Goal: Information Seeking & Learning: Learn about a topic

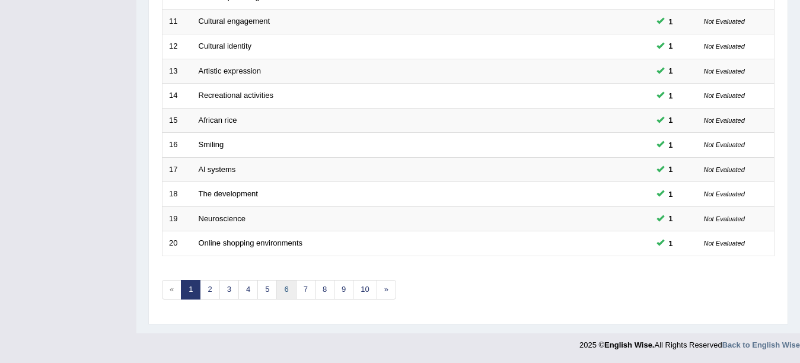
click at [279, 290] on link "6" at bounding box center [286, 290] width 20 height 20
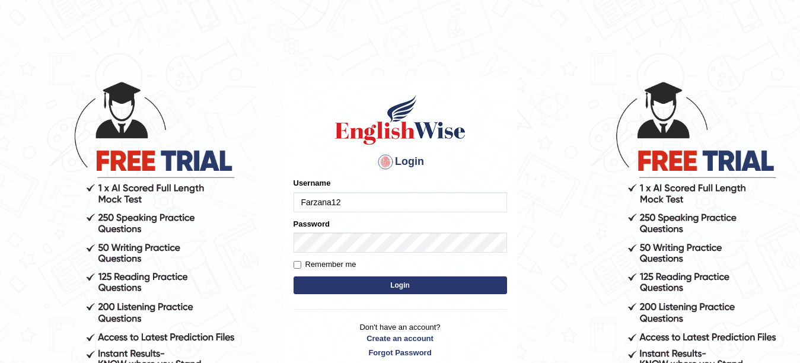
type input "Farzana12"
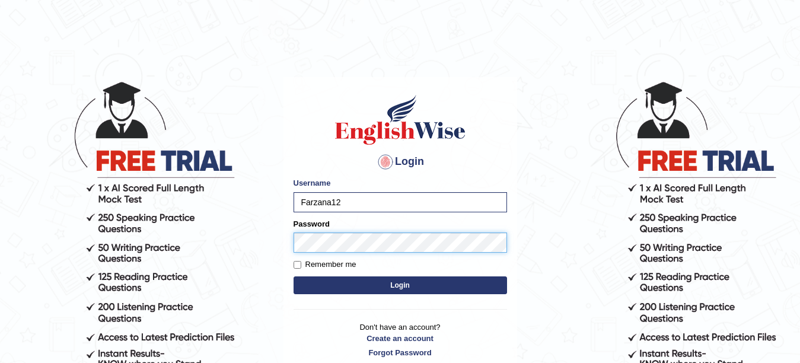
click at [293, 276] on button "Login" at bounding box center [399, 285] width 213 height 18
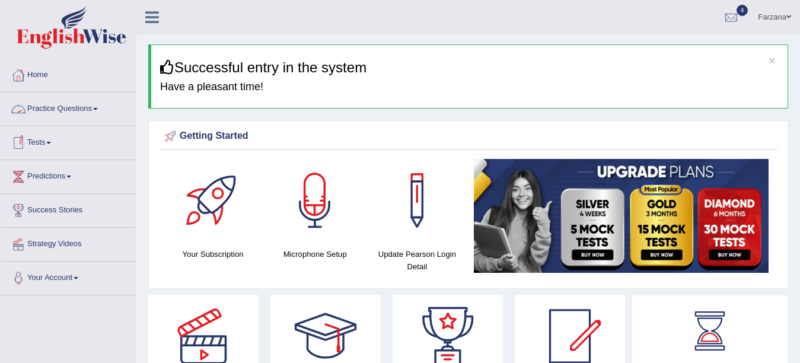
click at [66, 108] on link "Practice Questions" at bounding box center [68, 107] width 135 height 30
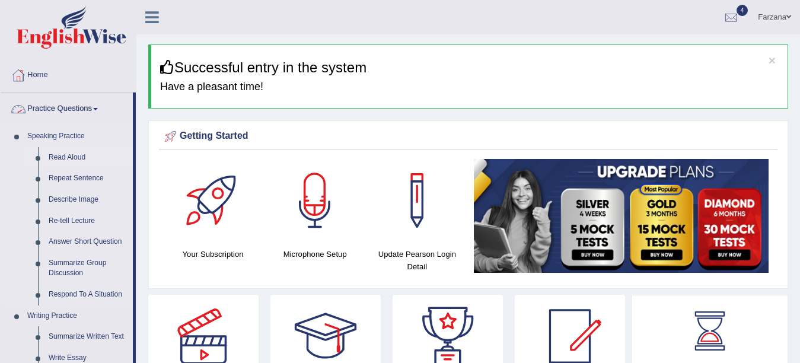
click at [62, 152] on link "Read Aloud" at bounding box center [88, 157] width 90 height 21
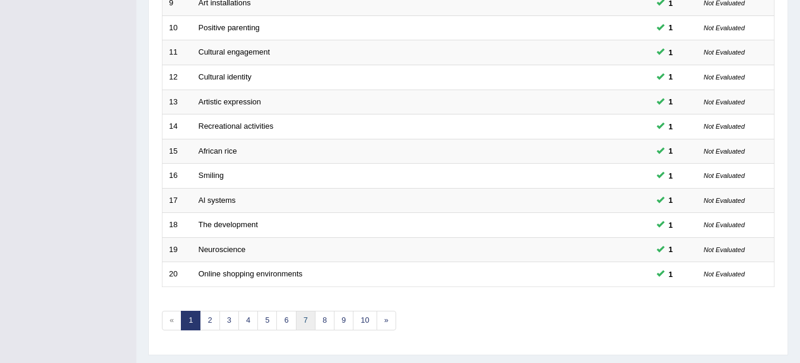
scroll to position [391, 0]
click at [289, 321] on link "6" at bounding box center [286, 321] width 20 height 20
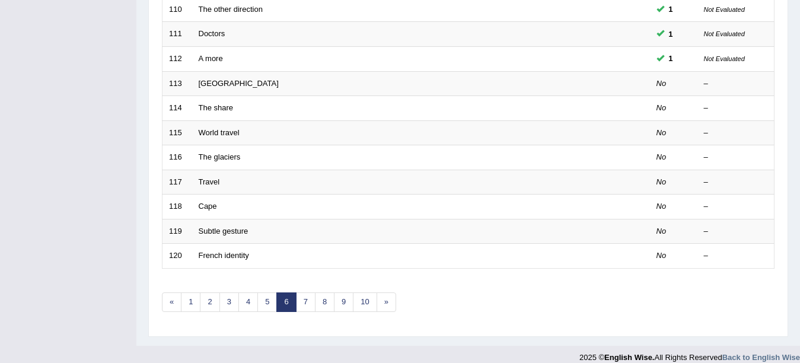
scroll to position [410, 0]
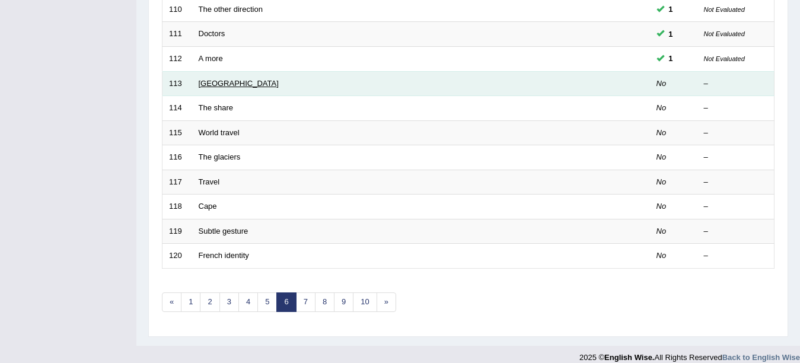
click at [221, 84] on link "[GEOGRAPHIC_DATA]" at bounding box center [239, 83] width 80 height 9
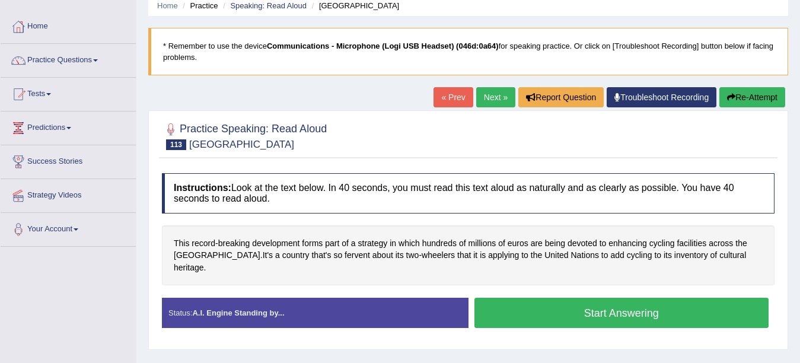
scroll to position [98, 0]
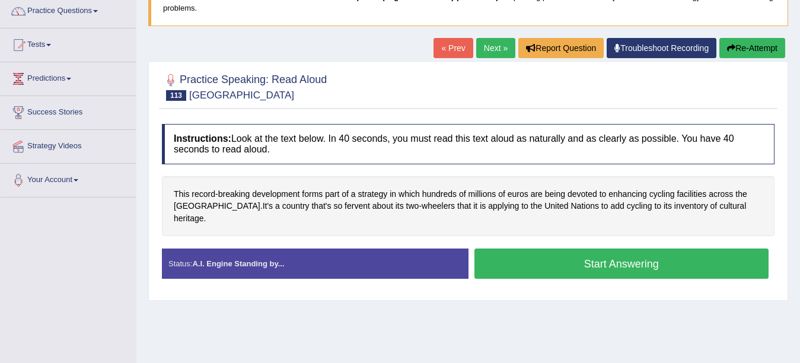
click at [677, 249] on button "Start Answering" at bounding box center [621, 263] width 295 height 30
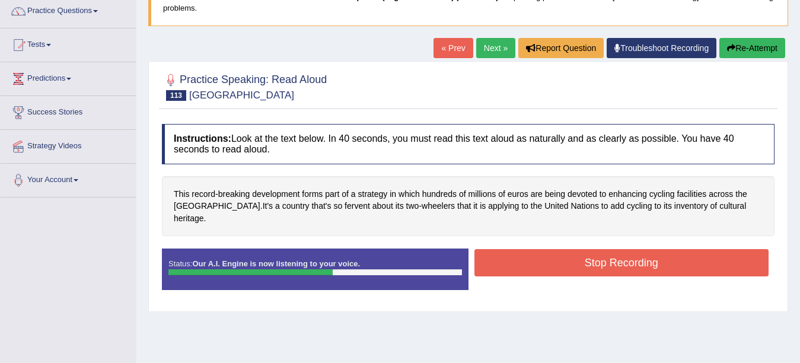
click at [677, 249] on button "Stop Recording" at bounding box center [621, 262] width 295 height 27
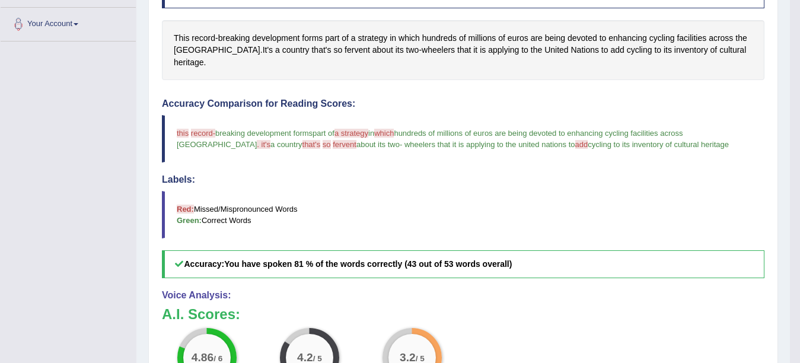
scroll to position [239, 0]
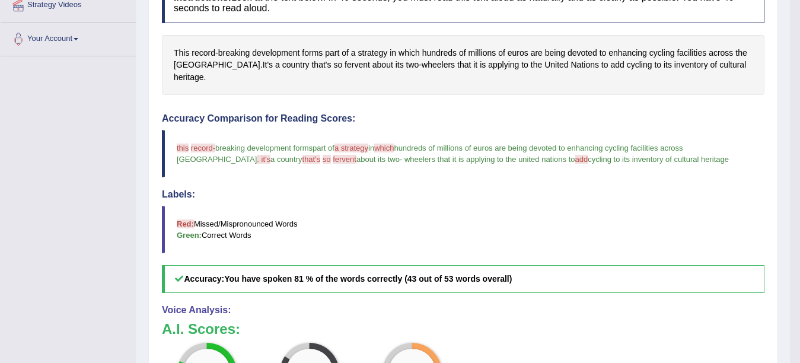
drag, startPoint x: 794, startPoint y: 130, endPoint x: 792, endPoint y: 123, distance: 6.8
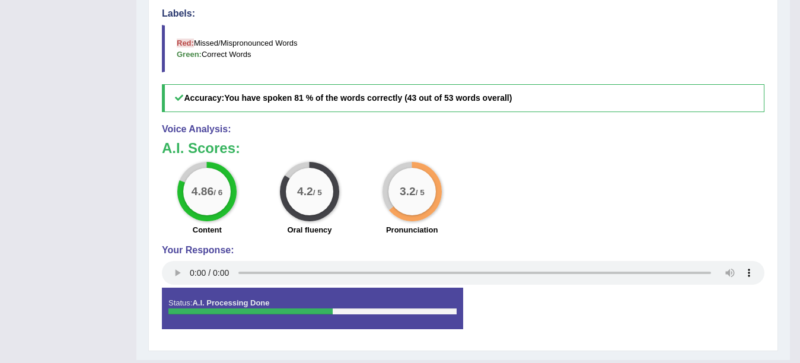
scroll to position [424, 0]
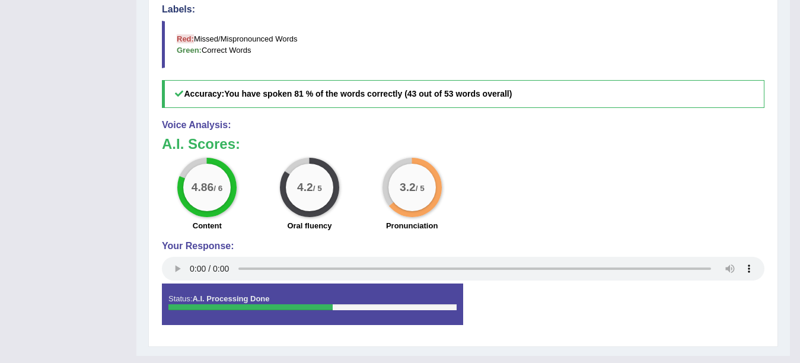
click at [590, 191] on div "4.86 / 6 Content 4.2 / 5 Oral fluency 3.2 / 5 Pronunciation" at bounding box center [463, 196] width 614 height 76
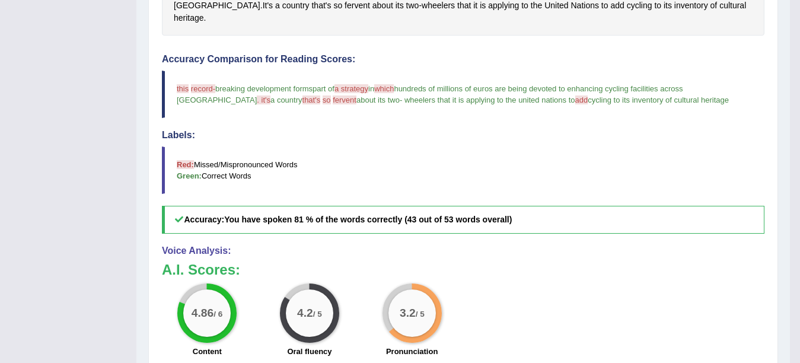
scroll to position [29, 0]
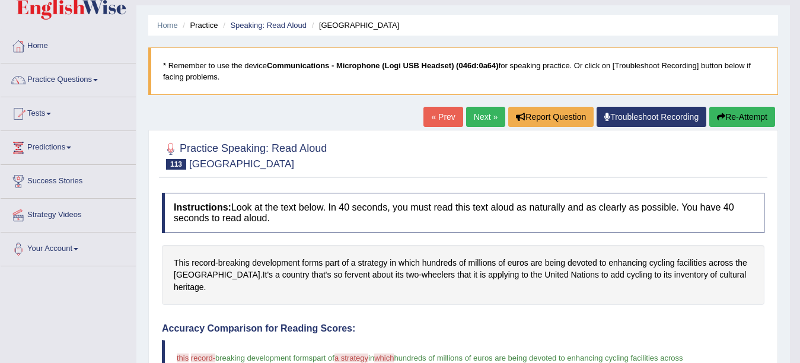
click at [742, 110] on button "Re-Attempt" at bounding box center [742, 117] width 66 height 20
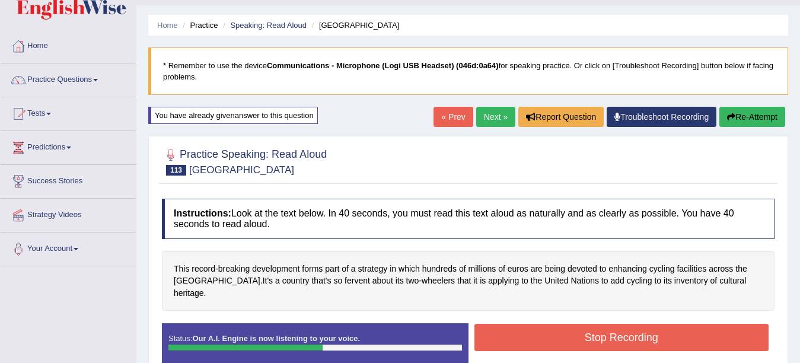
click at [537, 336] on button "Stop Recording" at bounding box center [621, 337] width 295 height 27
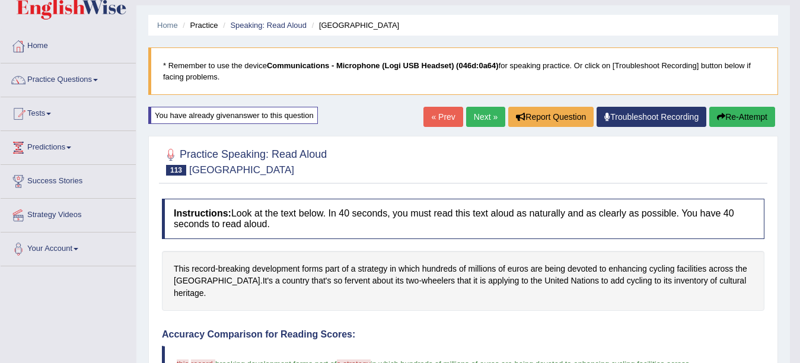
drag, startPoint x: 807, startPoint y: 122, endPoint x: 794, endPoint y: 193, distance: 72.4
drag, startPoint x: 794, startPoint y: 193, endPoint x: 809, endPoint y: 175, distance: 24.0
click at [799, 240] on html "Toggle navigation Home Practice Questions Speaking Practice Read Aloud Repeat S…" at bounding box center [400, 152] width 800 height 363
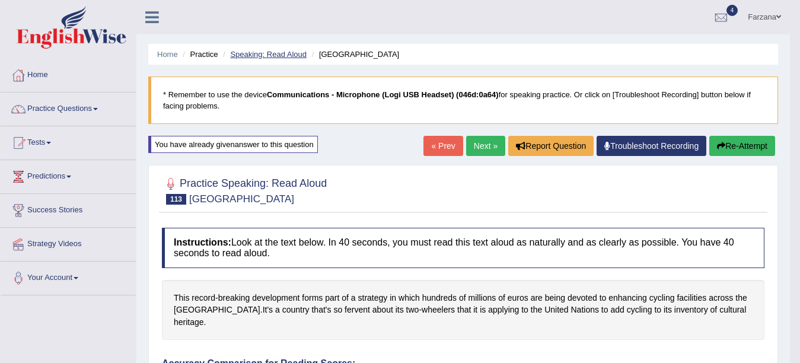
click at [248, 57] on link "Speaking: Read Aloud" at bounding box center [268, 54] width 76 height 9
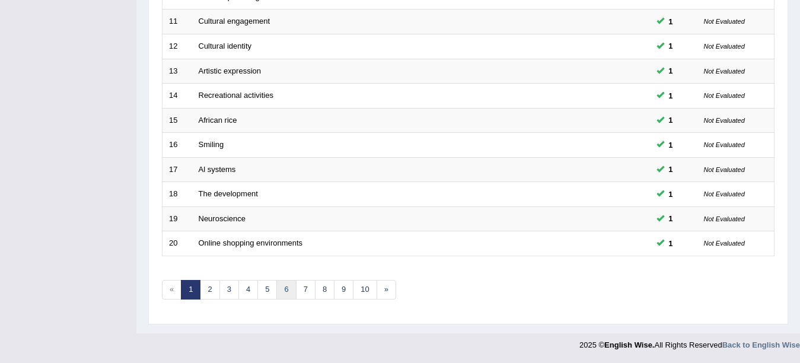
click at [285, 289] on link "6" at bounding box center [286, 290] width 20 height 20
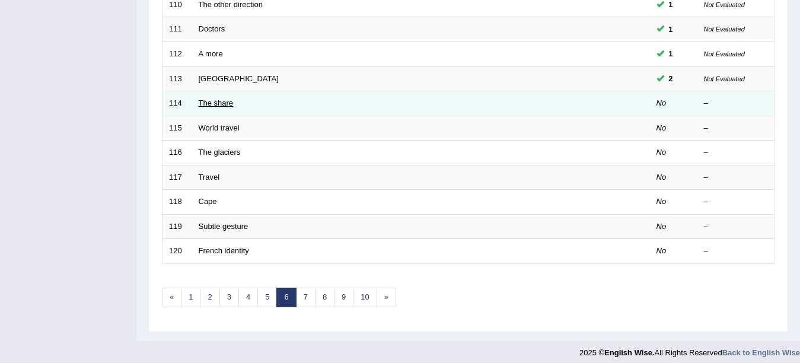
click at [204, 103] on link "The share" at bounding box center [216, 102] width 35 height 9
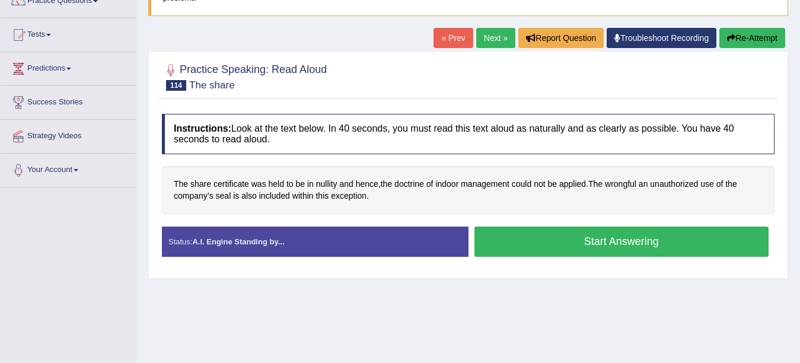
scroll to position [165, 0]
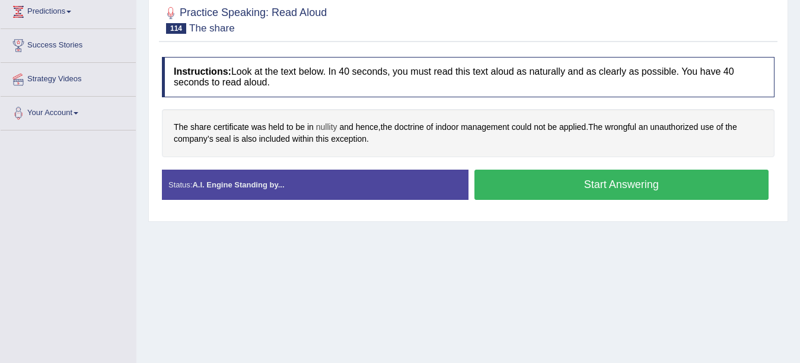
click at [318, 125] on span "nullity" at bounding box center [326, 127] width 21 height 12
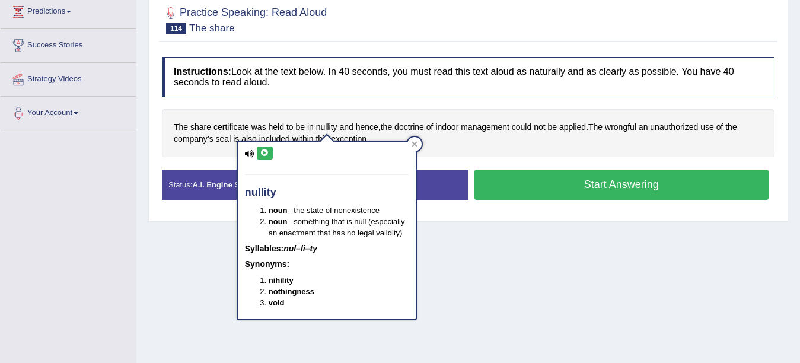
click at [261, 149] on icon at bounding box center [264, 152] width 9 height 7
click at [436, 117] on div "The share certificate was held to be in nullity and hence , the doctrine of ind…" at bounding box center [468, 133] width 612 height 48
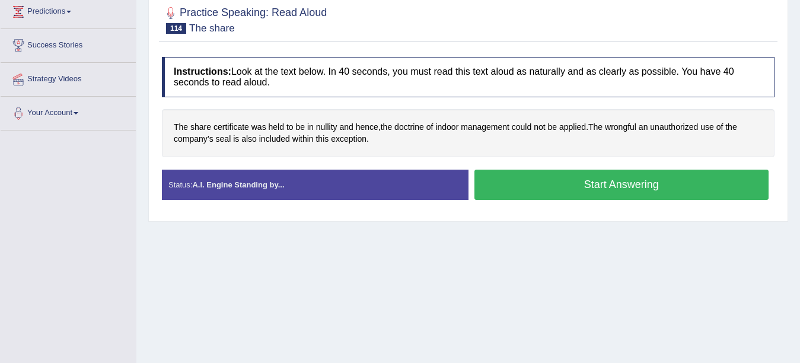
click at [496, 174] on button "Start Answering" at bounding box center [621, 185] width 295 height 30
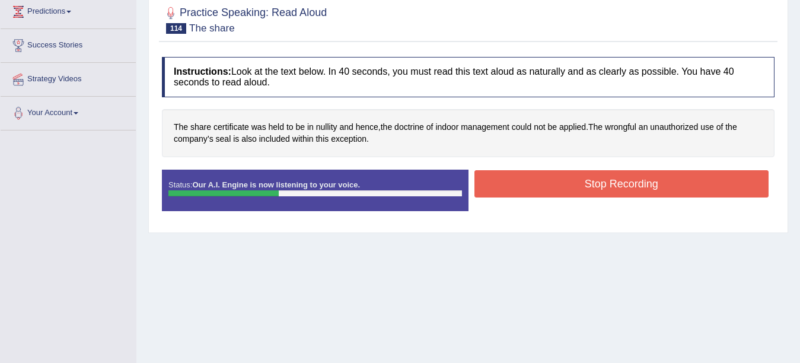
click at [496, 174] on button "Stop Recording" at bounding box center [621, 183] width 295 height 27
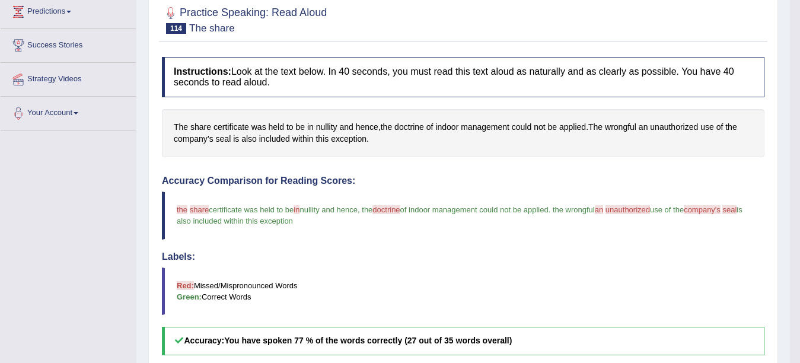
drag, startPoint x: 807, startPoint y: 106, endPoint x: 807, endPoint y: 134, distance: 28.5
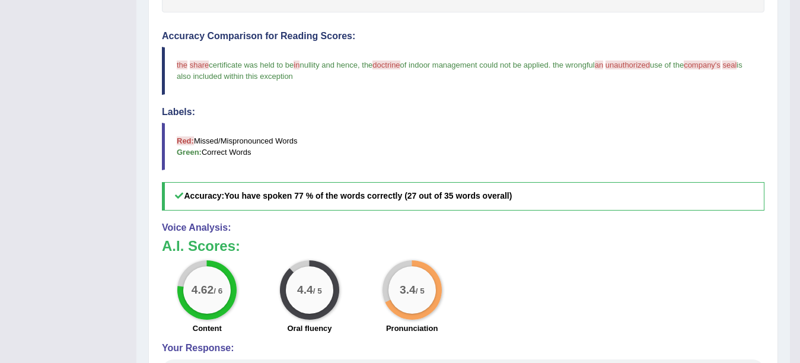
scroll to position [0, 0]
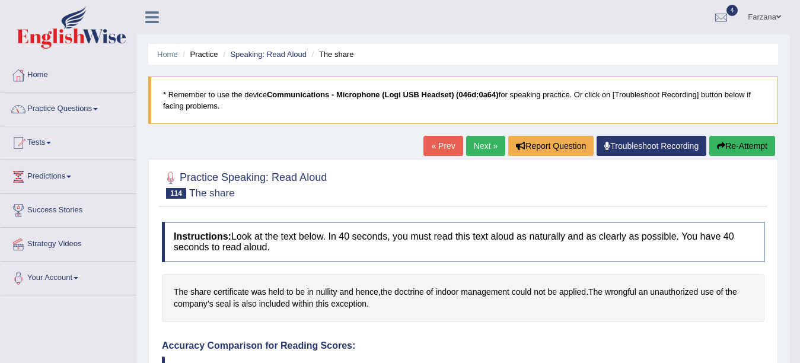
click at [730, 149] on button "Re-Attempt" at bounding box center [742, 146] width 66 height 20
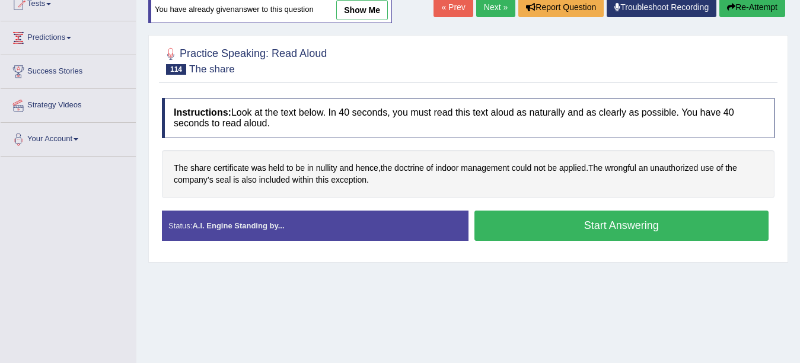
click at [676, 222] on button "Start Answering" at bounding box center [621, 225] width 295 height 30
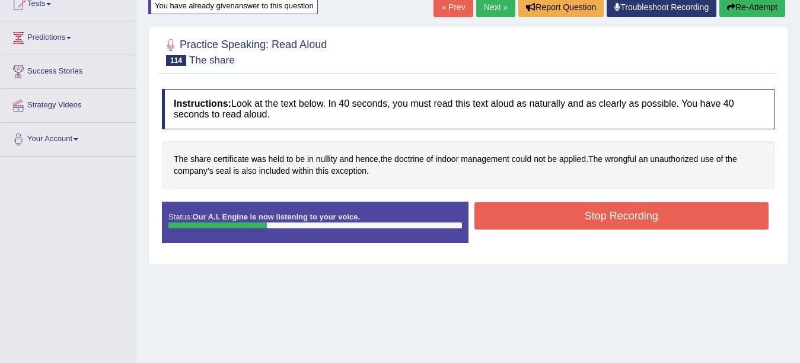
click at [676, 222] on button "Stop Recording" at bounding box center [621, 215] width 295 height 27
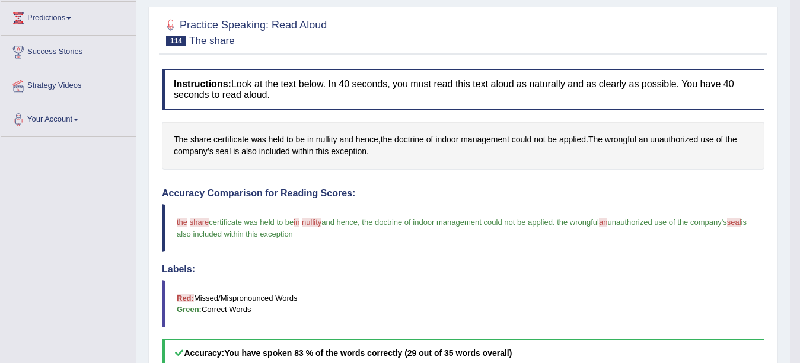
scroll to position [162, 0]
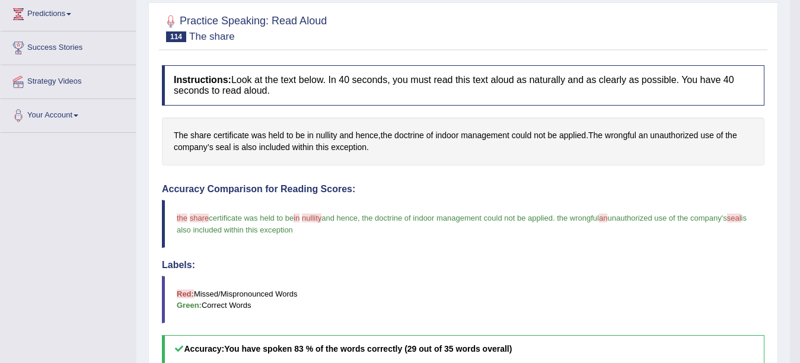
click at [794, 200] on html "Toggle navigation Home Practice Questions Speaking Practice Read Aloud Repeat S…" at bounding box center [400, 19] width 800 height 363
drag, startPoint x: 794, startPoint y: 265, endPoint x: 800, endPoint y: 290, distance: 25.6
click at [794, 200] on html "Toggle navigation Home Practice Questions Speaking Practice Read Aloud Repeat S…" at bounding box center [400, 19] width 800 height 363
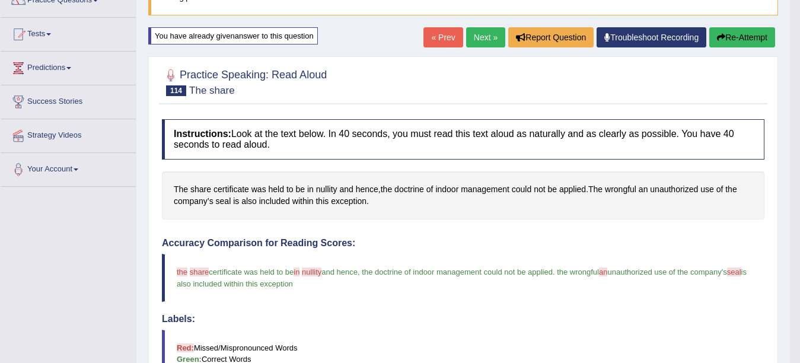
scroll to position [110, 0]
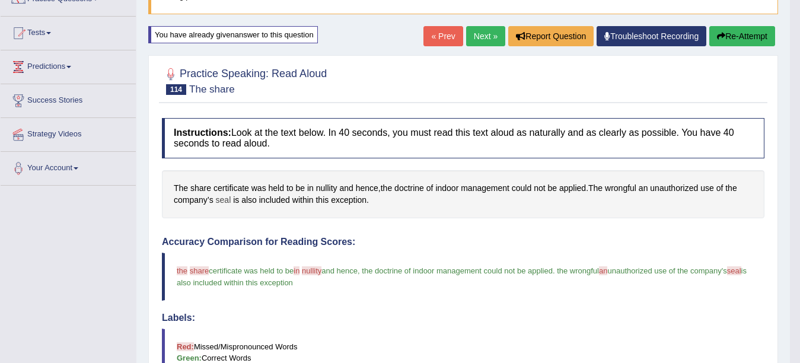
click at [224, 198] on span "seal" at bounding box center [223, 200] width 15 height 12
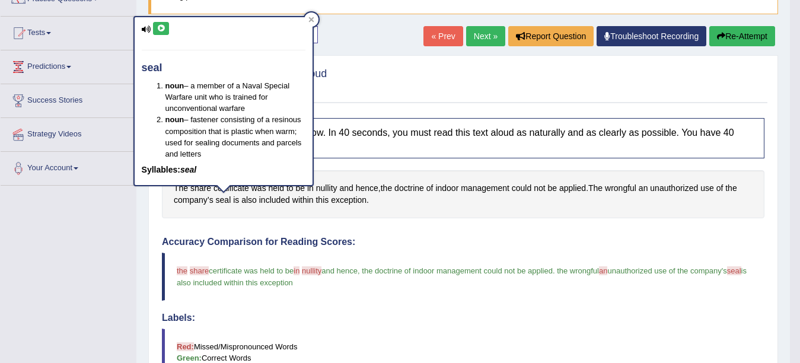
click at [158, 35] on button at bounding box center [161, 28] width 16 height 13
click at [158, 31] on icon at bounding box center [160, 28] width 9 height 7
click at [718, 34] on icon "button" at bounding box center [721, 36] width 8 height 8
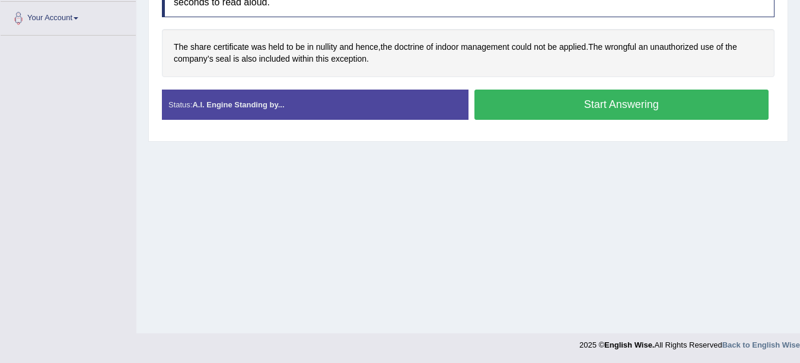
scroll to position [195, 0]
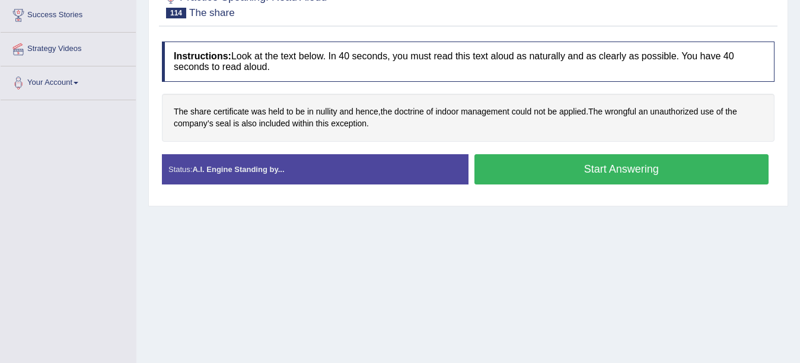
click at [568, 163] on button "Start Answering" at bounding box center [621, 169] width 295 height 30
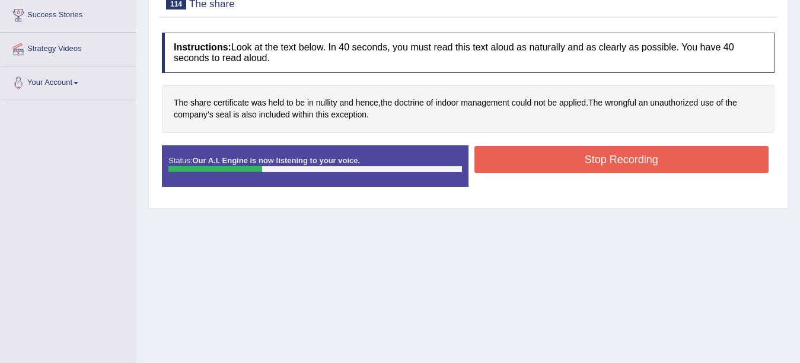
click at [568, 163] on button "Stop Recording" at bounding box center [621, 159] width 295 height 27
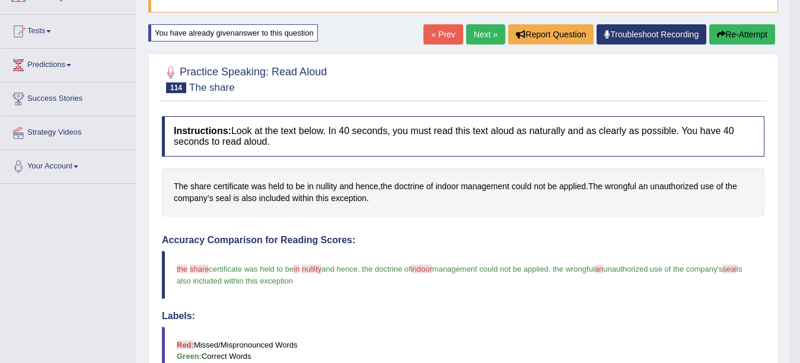
scroll to position [0, 0]
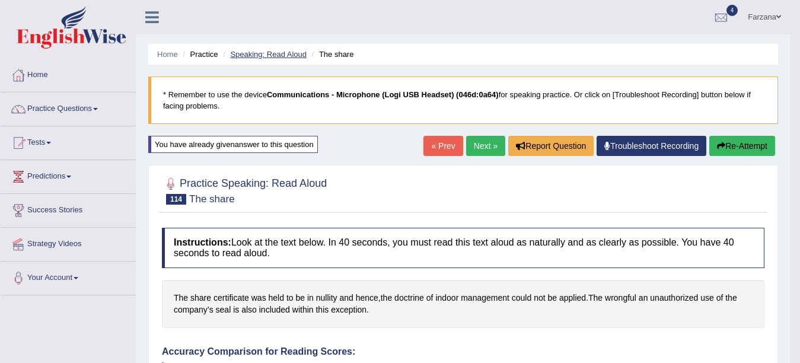
click at [268, 52] on link "Speaking: Read Aloud" at bounding box center [268, 54] width 76 height 9
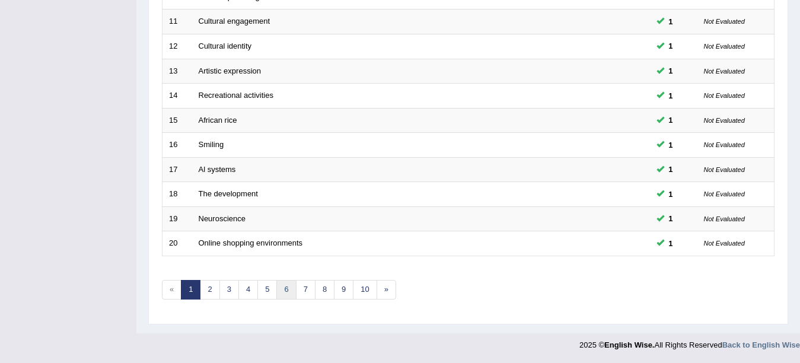
click at [287, 286] on link "6" at bounding box center [286, 290] width 20 height 20
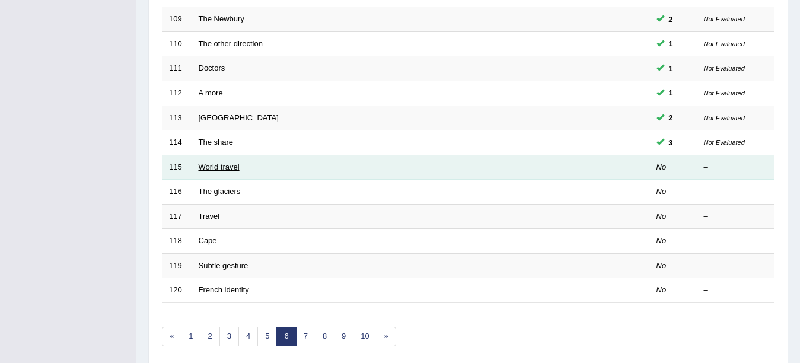
click at [219, 167] on link "World travel" at bounding box center [219, 166] width 41 height 9
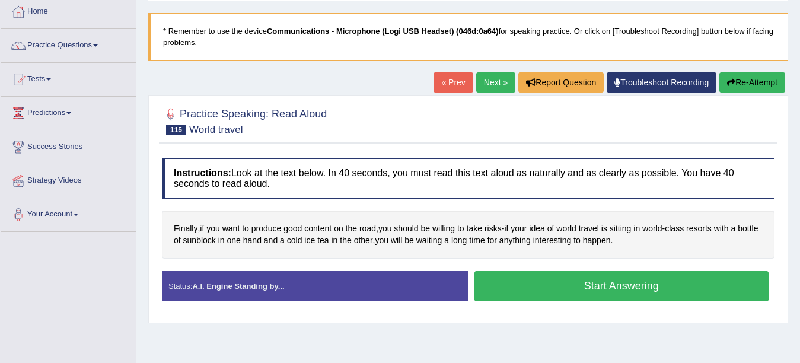
scroll to position [106, 0]
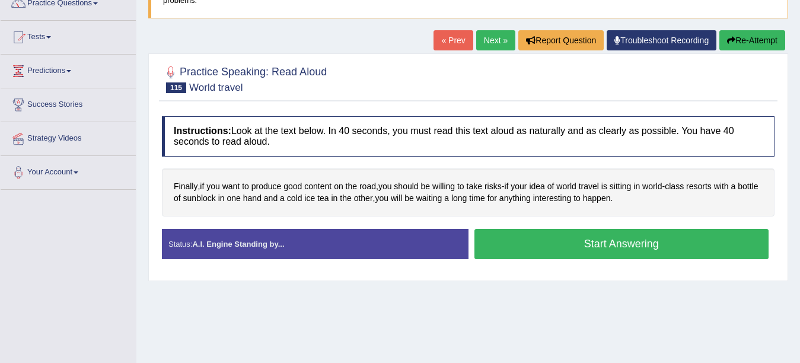
click at [529, 242] on button "Start Answering" at bounding box center [621, 244] width 295 height 30
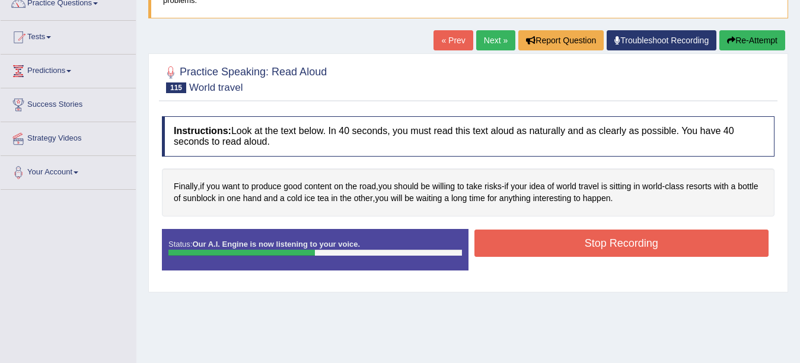
click at [529, 242] on button "Stop Recording" at bounding box center [621, 242] width 295 height 27
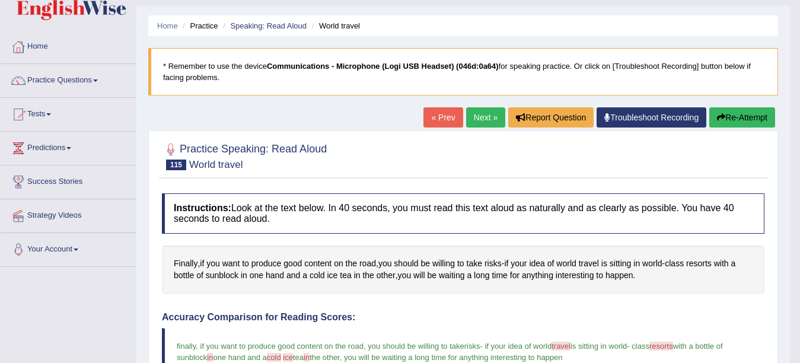
scroll to position [0, 0]
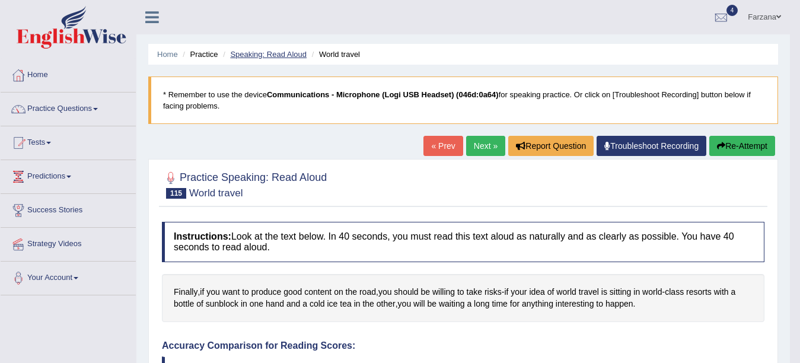
click at [277, 55] on link "Speaking: Read Aloud" at bounding box center [268, 54] width 76 height 9
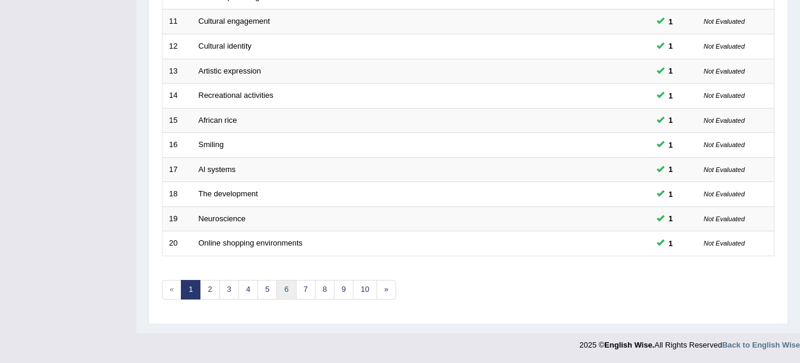
click at [282, 288] on link "6" at bounding box center [286, 290] width 20 height 20
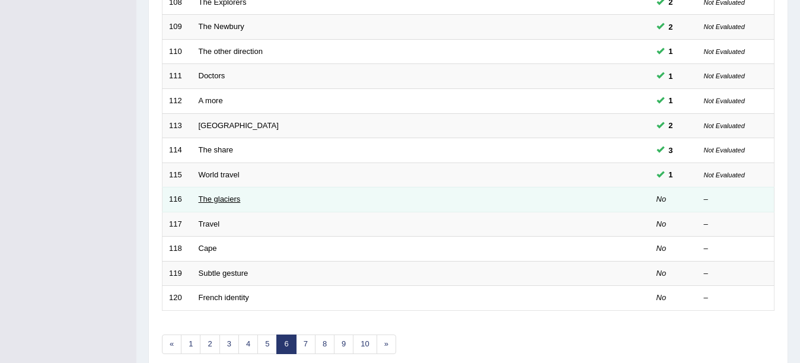
click at [215, 198] on link "The glaciers" at bounding box center [220, 198] width 42 height 9
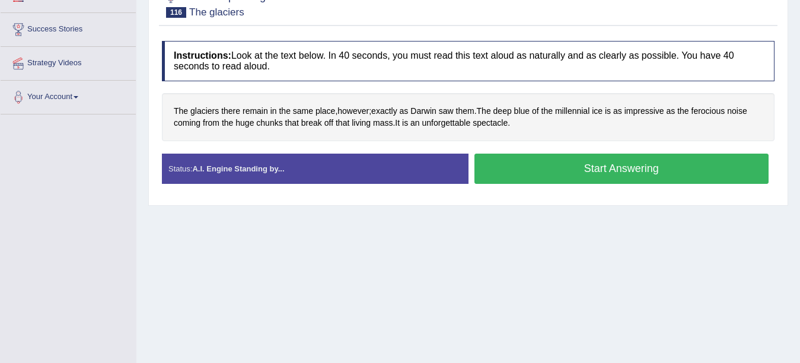
click at [607, 166] on button "Start Answering" at bounding box center [621, 169] width 295 height 30
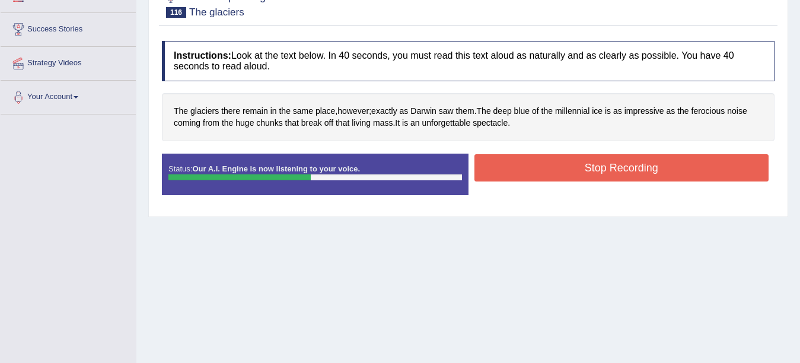
click at [607, 166] on button "Stop Recording" at bounding box center [621, 167] width 295 height 27
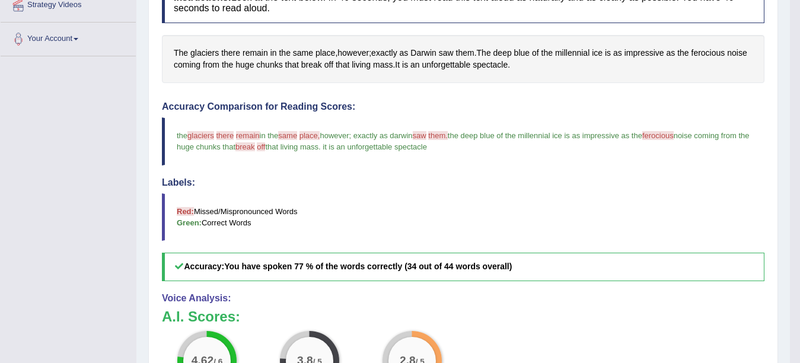
scroll to position [222, 0]
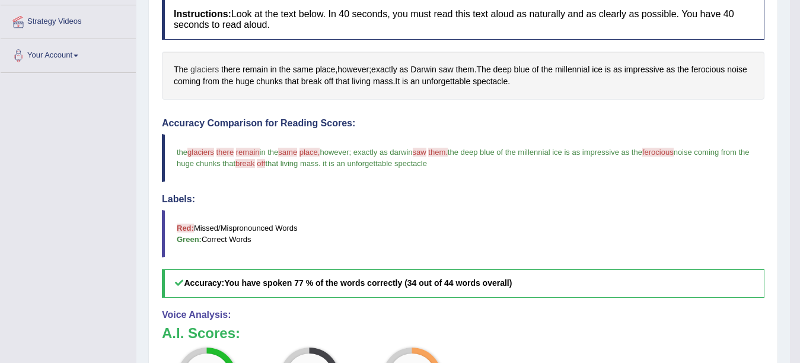
click at [200, 67] on span "glaciers" at bounding box center [204, 69] width 28 height 12
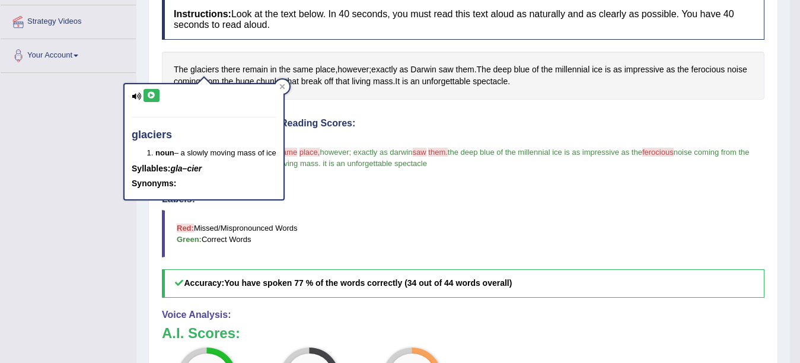
click at [151, 94] on icon at bounding box center [151, 95] width 9 height 7
click at [705, 68] on span "ferocious" at bounding box center [708, 69] width 34 height 12
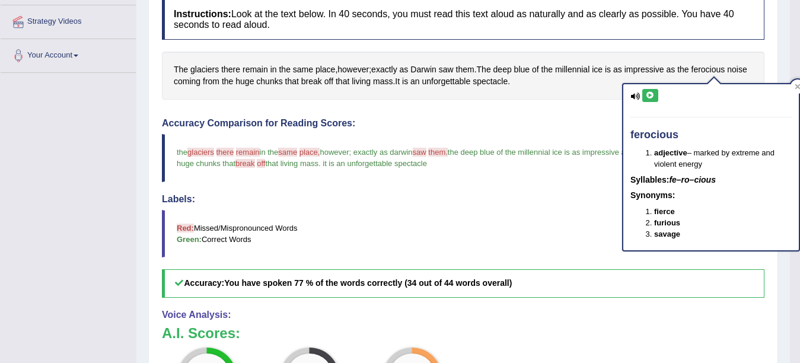
click at [654, 98] on icon at bounding box center [649, 95] width 9 height 7
click at [563, 111] on div "Created with Highcharts 7.1.2 Great Too slow Too fast Time Speech pace meter: 0…" at bounding box center [616, 111] width 307 height 1
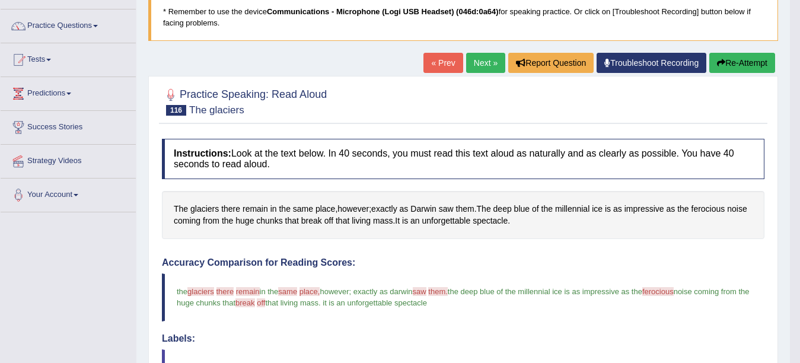
scroll to position [71, 0]
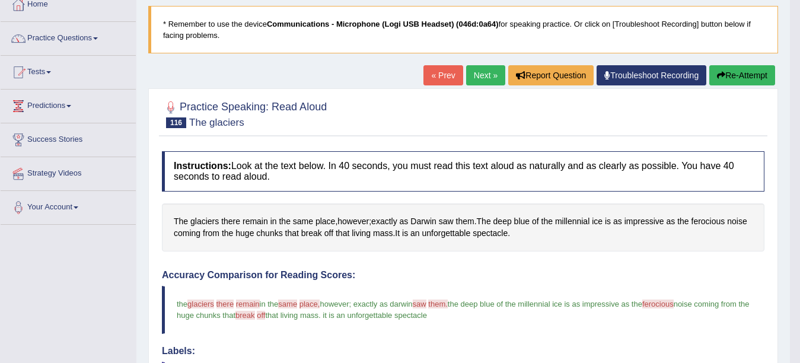
click at [737, 66] on button "Re-Attempt" at bounding box center [742, 75] width 66 height 20
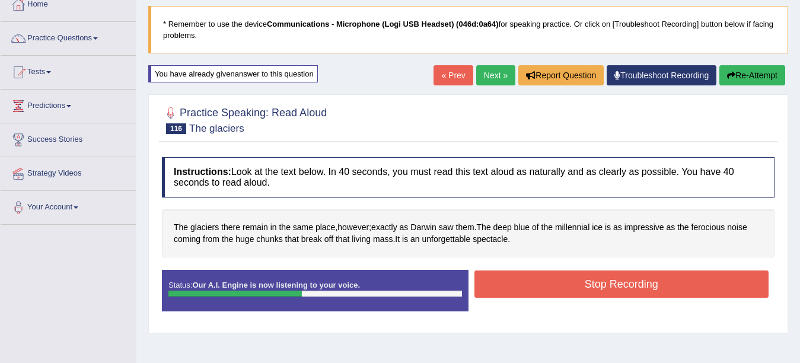
click at [513, 287] on button "Stop Recording" at bounding box center [621, 283] width 295 height 27
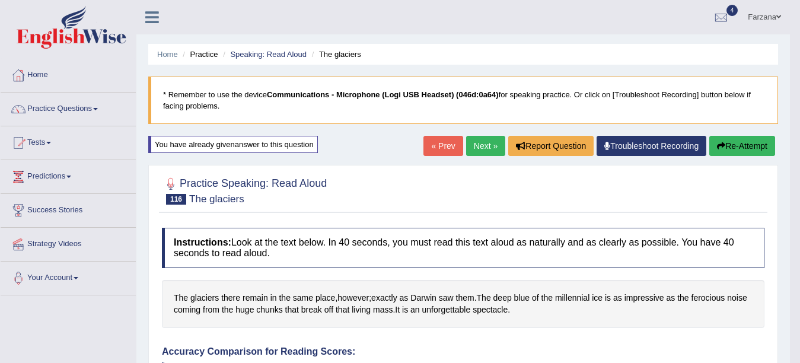
click at [746, 144] on button "Re-Attempt" at bounding box center [742, 146] width 66 height 20
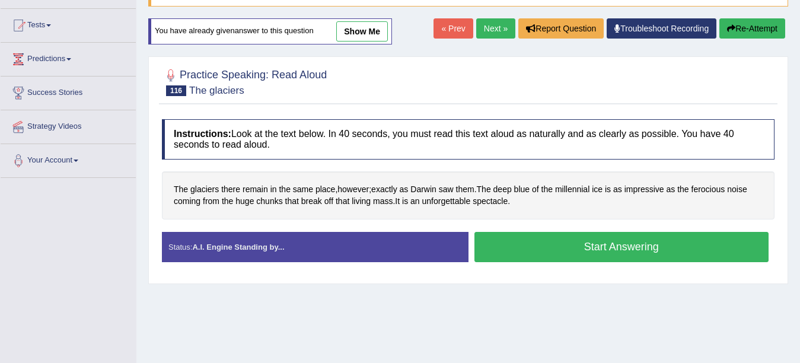
click at [541, 239] on button "Start Answering" at bounding box center [621, 247] width 295 height 30
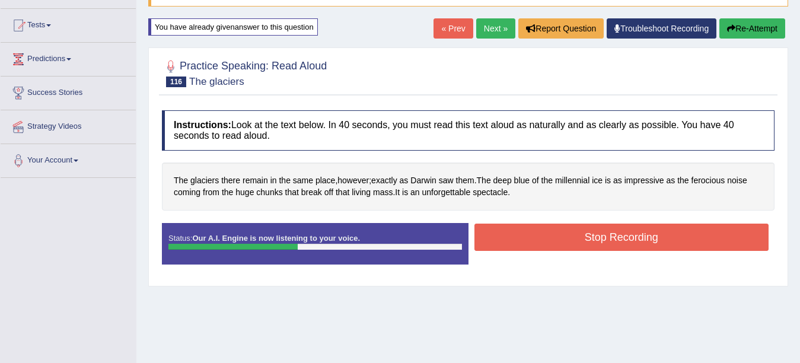
click at [543, 242] on button "Stop Recording" at bounding box center [621, 236] width 295 height 27
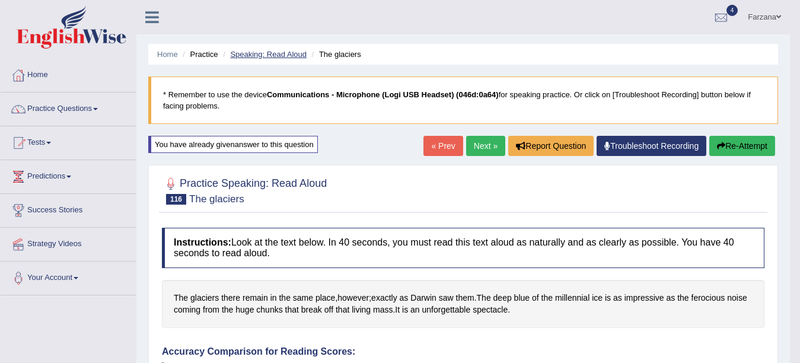
click at [251, 53] on link "Speaking: Read Aloud" at bounding box center [268, 54] width 76 height 9
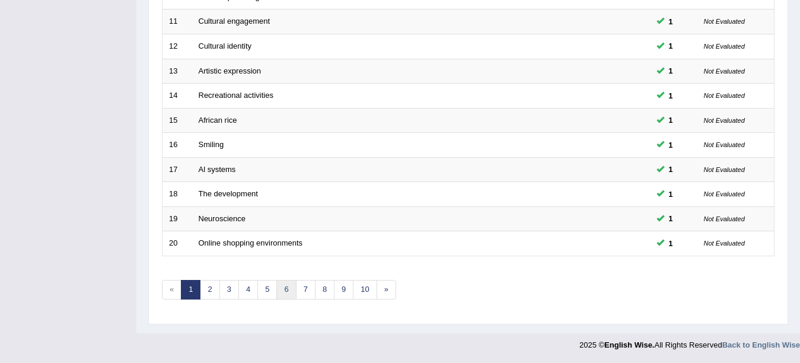
click at [283, 293] on link "6" at bounding box center [286, 290] width 20 height 20
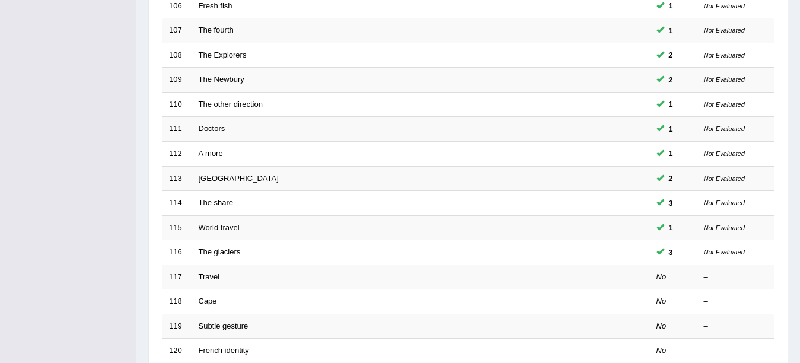
scroll to position [315, 0]
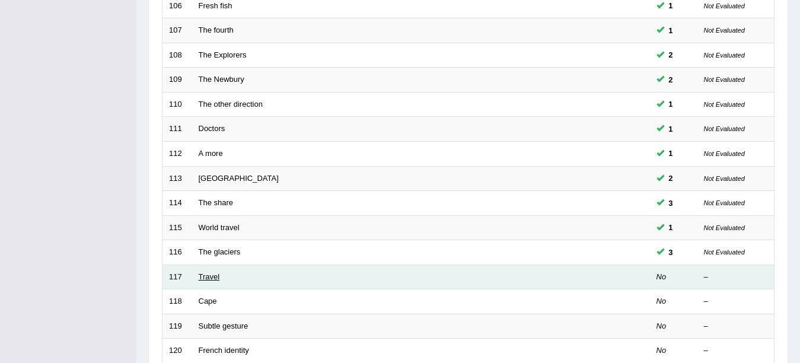
click at [203, 279] on link "Travel" at bounding box center [209, 276] width 21 height 9
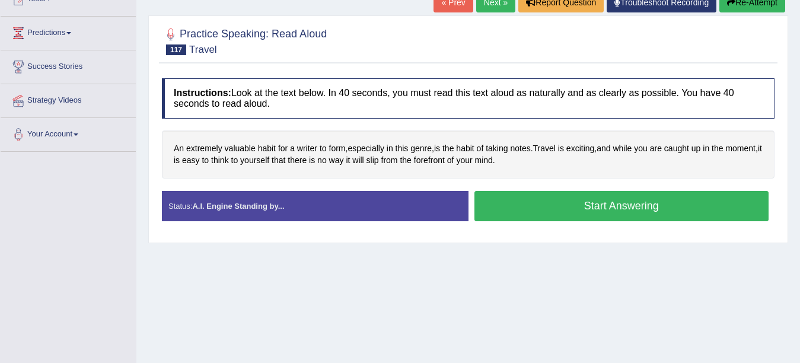
scroll to position [143, 0]
click at [594, 206] on button "Start Answering" at bounding box center [621, 206] width 295 height 30
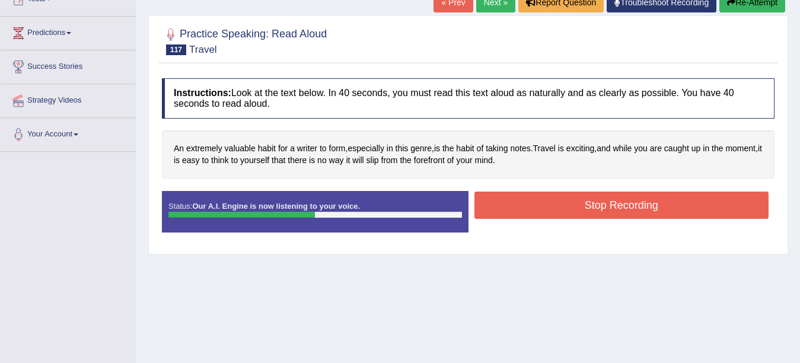
click at [594, 206] on button "Stop Recording" at bounding box center [621, 204] width 295 height 27
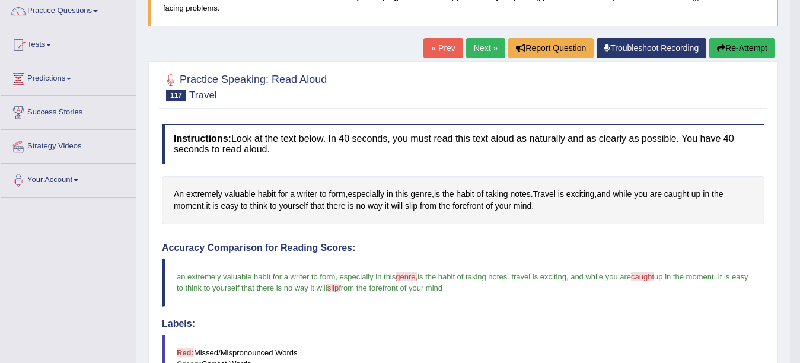
scroll to position [79, 0]
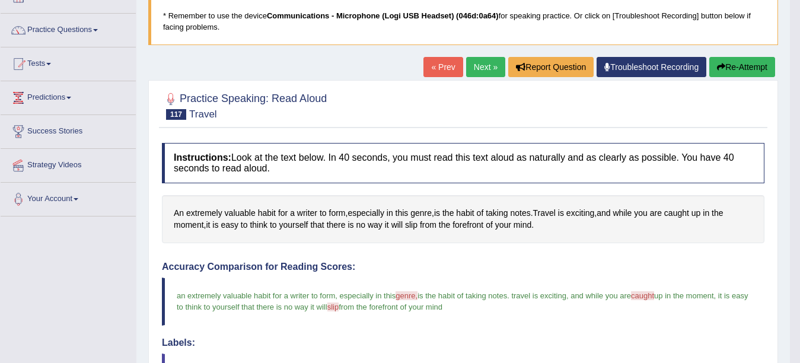
click at [755, 70] on button "Re-Attempt" at bounding box center [742, 67] width 66 height 20
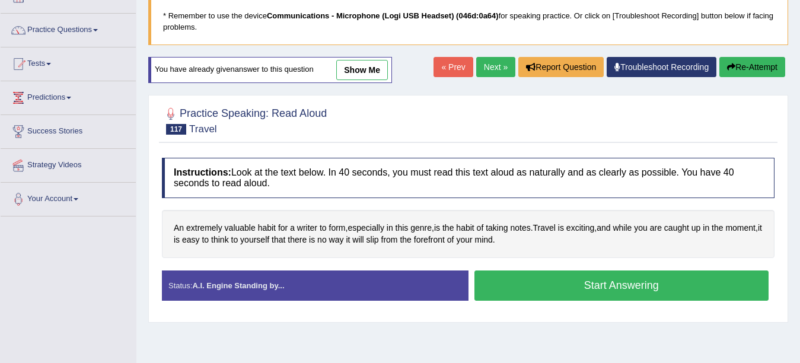
click at [578, 285] on button "Start Answering" at bounding box center [621, 285] width 295 height 30
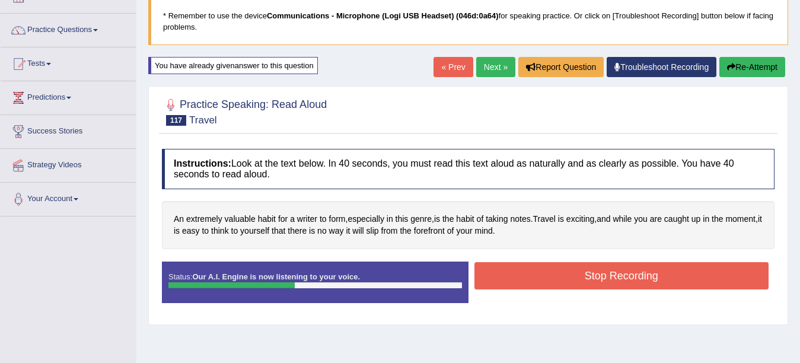
click at [578, 285] on button "Stop Recording" at bounding box center [621, 275] width 295 height 27
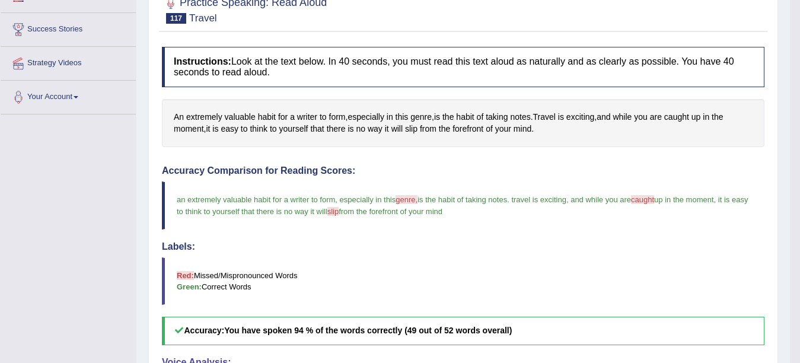
scroll to position [180, 0]
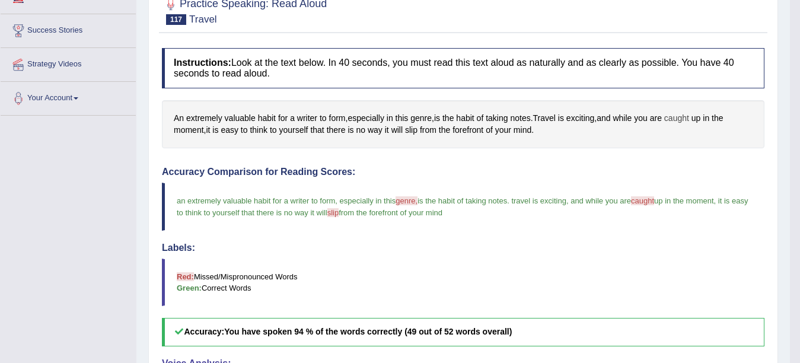
click at [683, 120] on span "caught" at bounding box center [676, 118] width 25 height 12
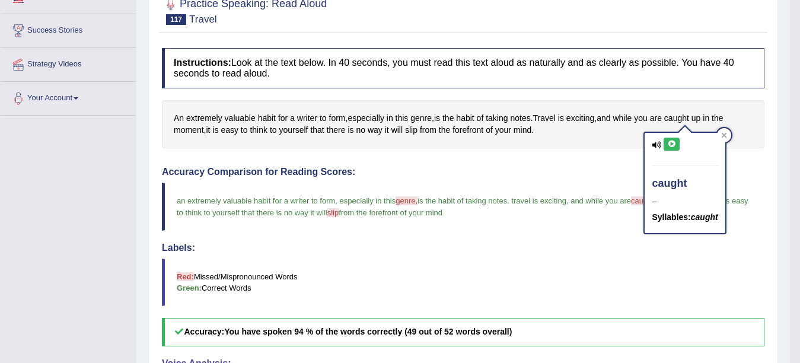
click at [672, 145] on icon at bounding box center [671, 143] width 9 height 7
click at [413, 130] on span "slip" at bounding box center [411, 130] width 12 height 12
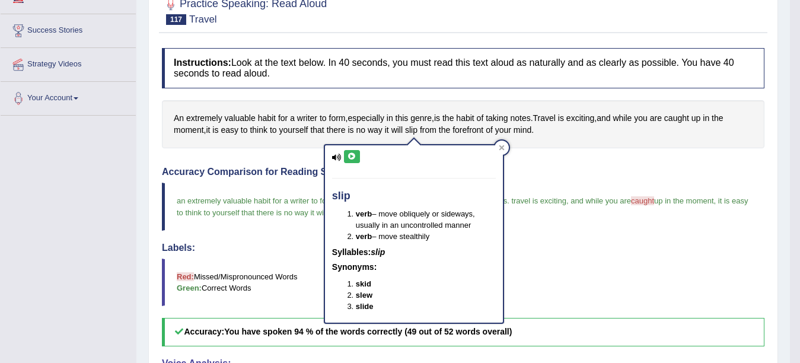
click at [349, 154] on icon at bounding box center [351, 156] width 9 height 7
click at [520, 167] on h4 "Accuracy Comparison for Reading Scores:" at bounding box center [463, 172] width 602 height 11
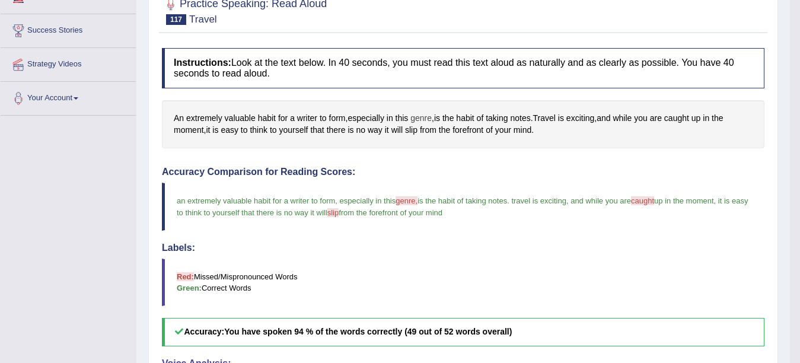
click at [427, 119] on span "genre" at bounding box center [420, 118] width 21 height 12
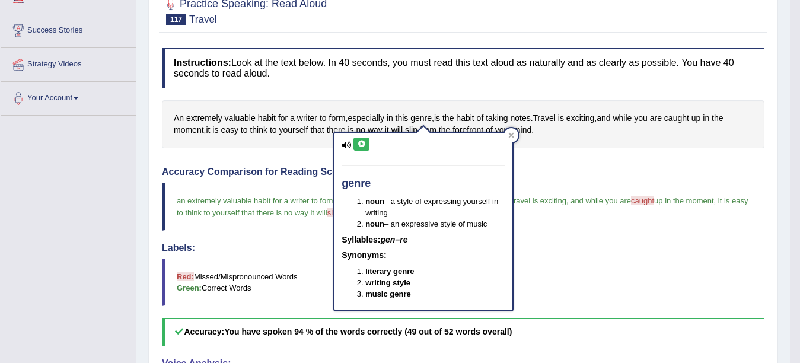
click at [362, 137] on div "genre noun – a style of expressing yourself in writing noun – an expressive sty…" at bounding box center [423, 221] width 178 height 177
click at [358, 145] on icon at bounding box center [361, 143] width 9 height 7
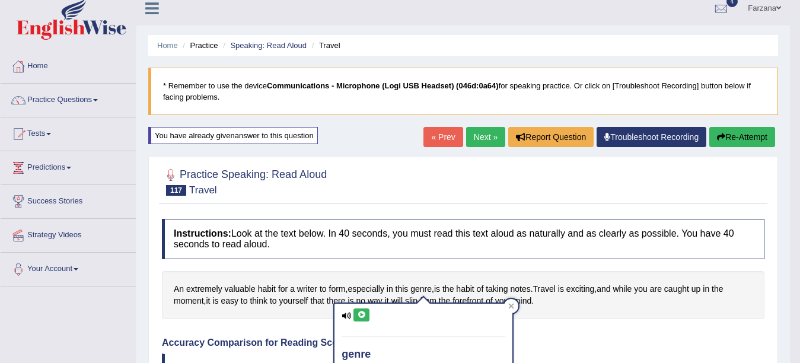
scroll to position [0, 0]
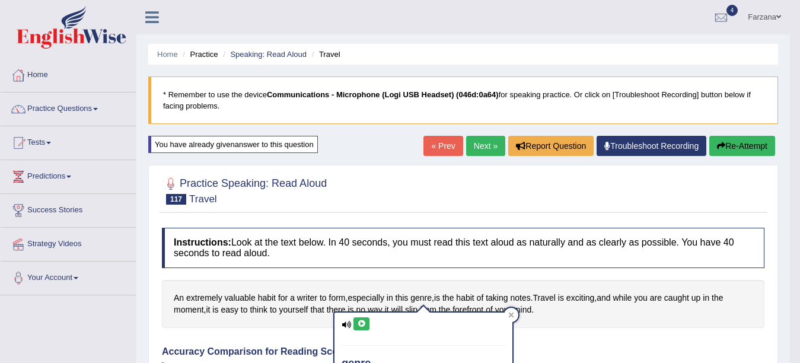
click at [726, 143] on button "Re-Attempt" at bounding box center [742, 146] width 66 height 20
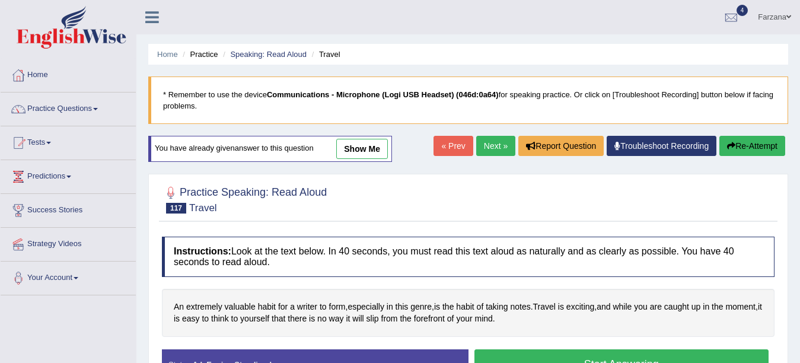
click at [590, 356] on button "Start Answering" at bounding box center [621, 364] width 295 height 30
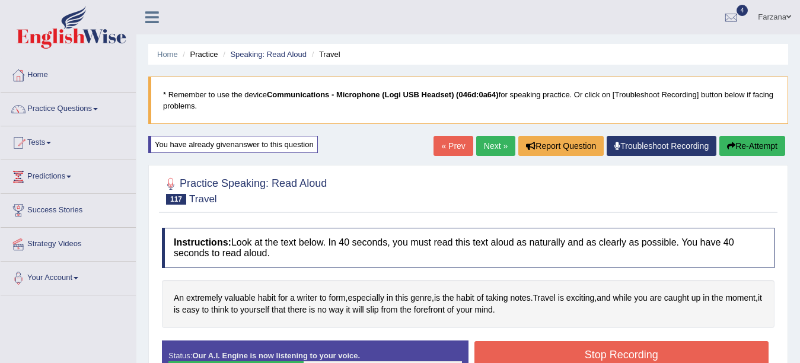
click at [590, 356] on button "Stop Recording" at bounding box center [621, 354] width 295 height 27
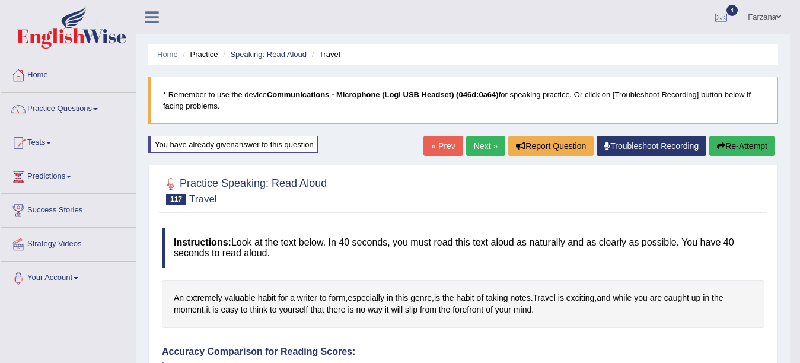
click at [277, 52] on link "Speaking: Read Aloud" at bounding box center [268, 54] width 76 height 9
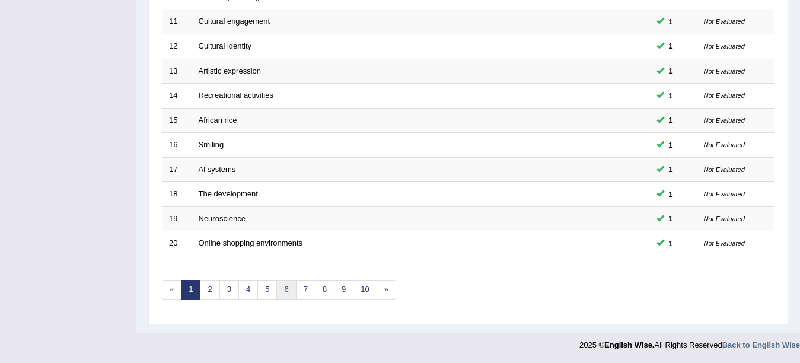
click at [290, 292] on link "6" at bounding box center [286, 290] width 20 height 20
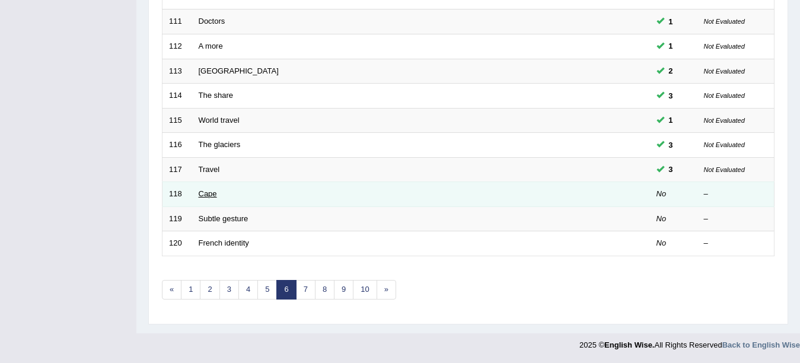
click at [211, 193] on link "Cape" at bounding box center [208, 193] width 18 height 9
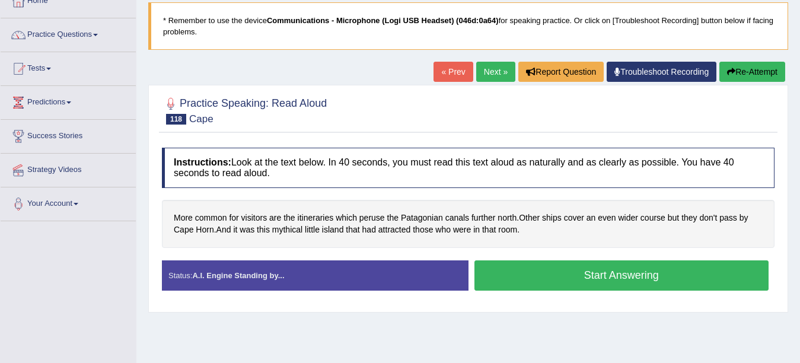
scroll to position [75, 0]
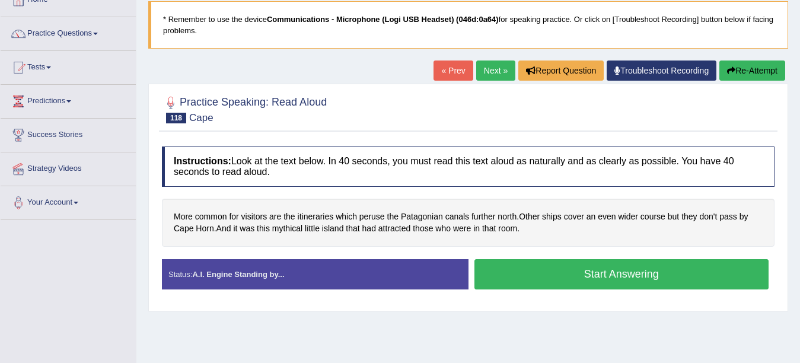
click at [586, 272] on button "Start Answering" at bounding box center [621, 274] width 295 height 30
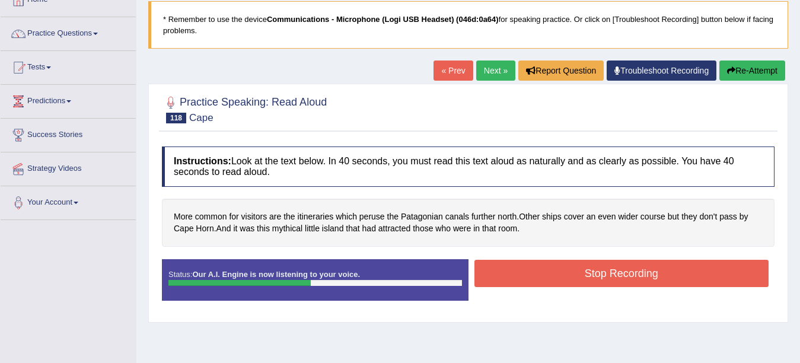
click at [586, 272] on button "Stop Recording" at bounding box center [621, 273] width 295 height 27
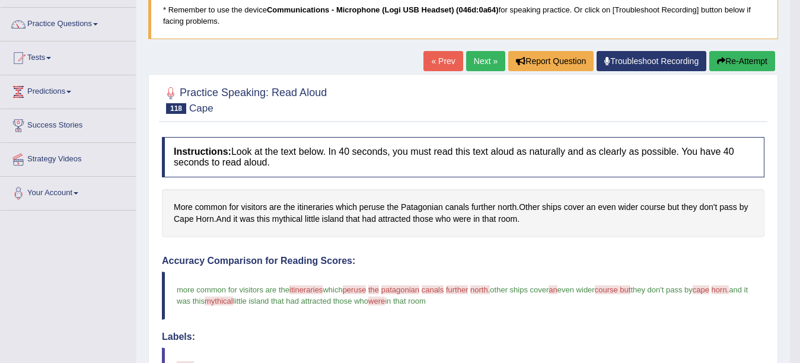
scroll to position [28, 0]
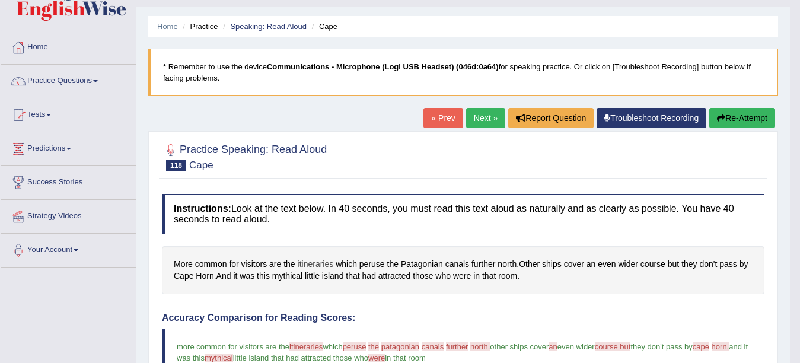
click at [302, 262] on span "itineraries" at bounding box center [316, 264] width 36 height 12
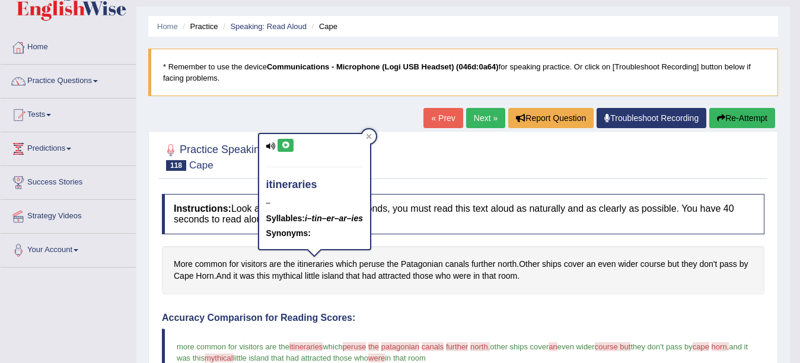
click at [285, 145] on icon at bounding box center [285, 145] width 9 height 7
click at [376, 263] on span "peruse" at bounding box center [371, 264] width 25 height 12
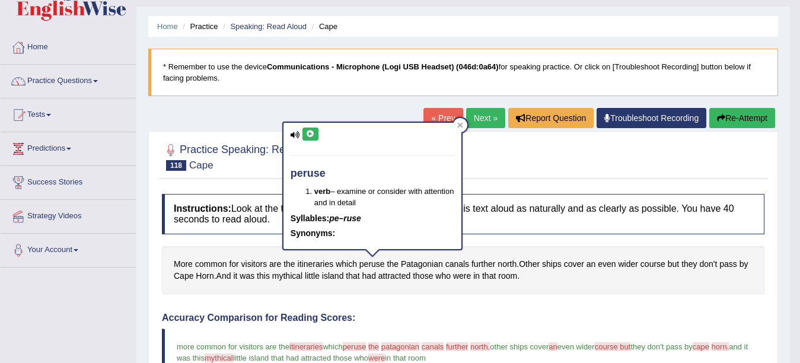
click at [306, 136] on icon at bounding box center [310, 133] width 9 height 7
click at [457, 264] on span "canals" at bounding box center [457, 264] width 24 height 12
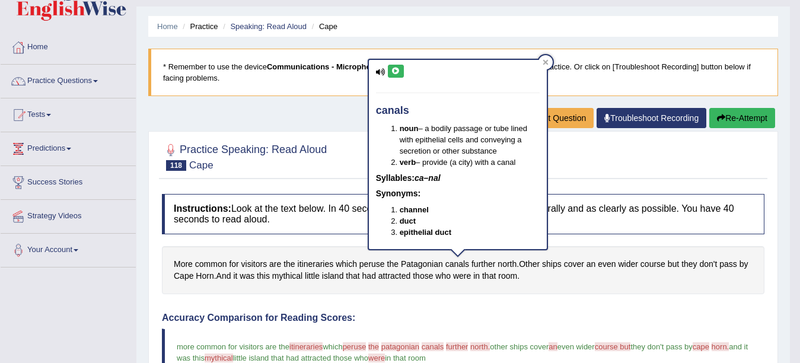
click at [396, 74] on icon at bounding box center [395, 71] width 9 height 7
click at [733, 121] on button "Re-Attempt" at bounding box center [742, 118] width 66 height 20
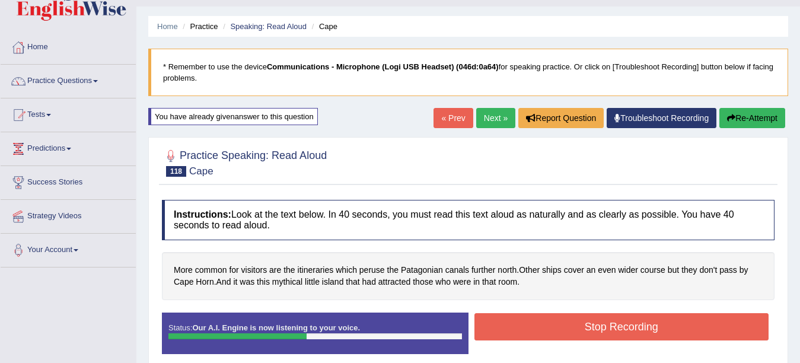
click at [512, 330] on button "Stop Recording" at bounding box center [621, 326] width 295 height 27
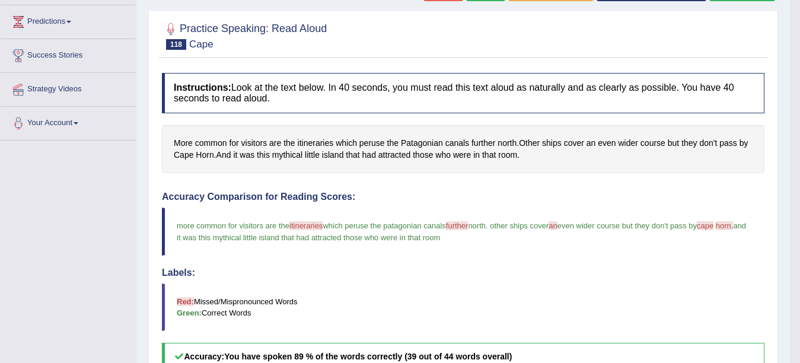
scroll to position [108, 0]
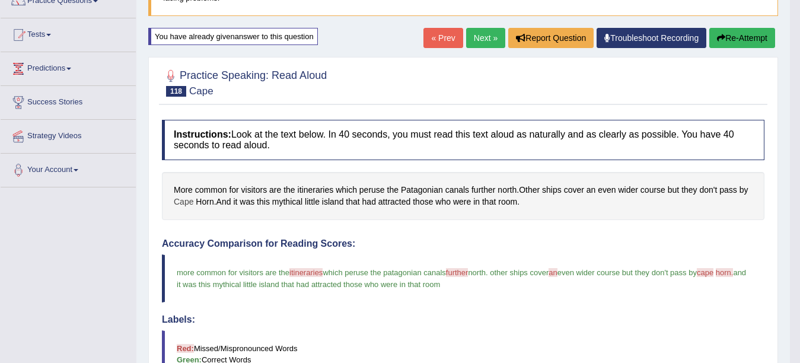
click at [186, 202] on span "Cape" at bounding box center [184, 202] width 20 height 12
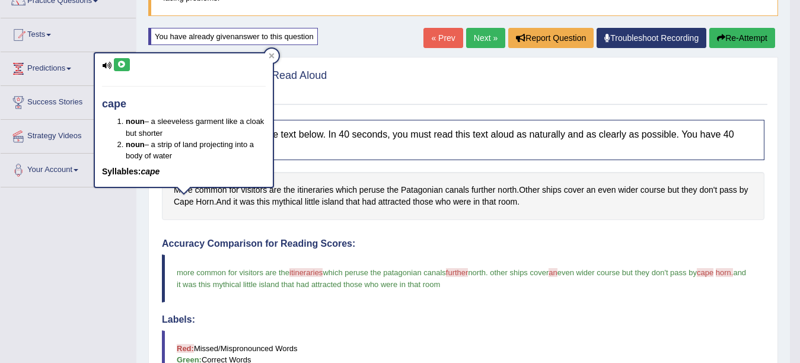
click at [119, 56] on div "cape noun – a sleeveless garment like a cloak but shorter noun – a strip of lan…" at bounding box center [184, 120] width 178 height 134
click at [121, 61] on icon at bounding box center [121, 64] width 9 height 7
click at [197, 202] on span "Horn" at bounding box center [205, 202] width 18 height 12
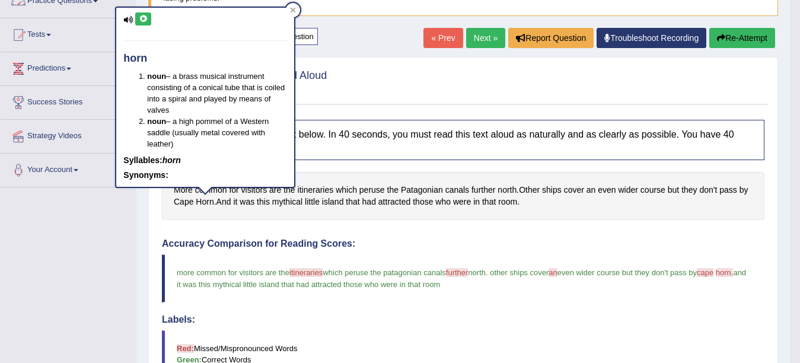
click at [139, 21] on icon at bounding box center [143, 18] width 9 height 7
click at [731, 37] on button "Re-Attempt" at bounding box center [742, 38] width 66 height 20
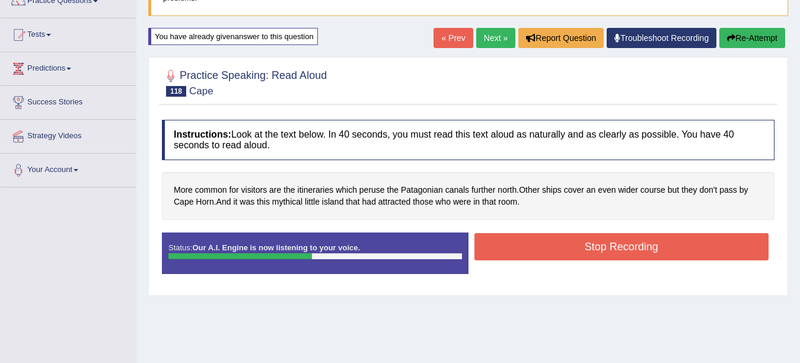
click at [647, 248] on button "Stop Recording" at bounding box center [621, 246] width 295 height 27
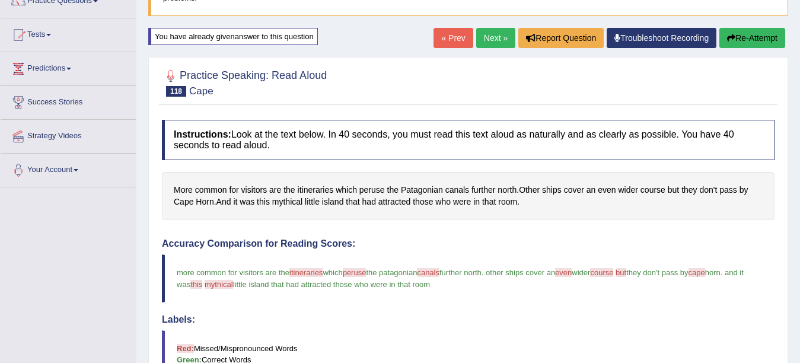
click at [293, 199] on body "Toggle navigation Home Practice Questions Speaking Practice Read Aloud Repeat S…" at bounding box center [400, 73] width 800 height 363
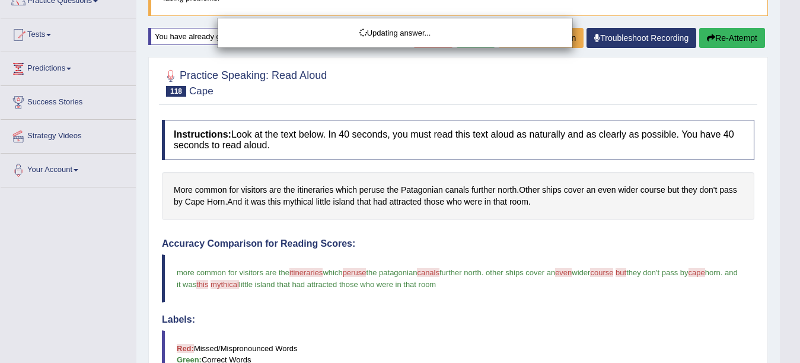
click at [293, 199] on body "Toggle navigation Home Practice Questions Speaking Practice Read Aloud Repeat S…" at bounding box center [400, 73] width 800 height 363
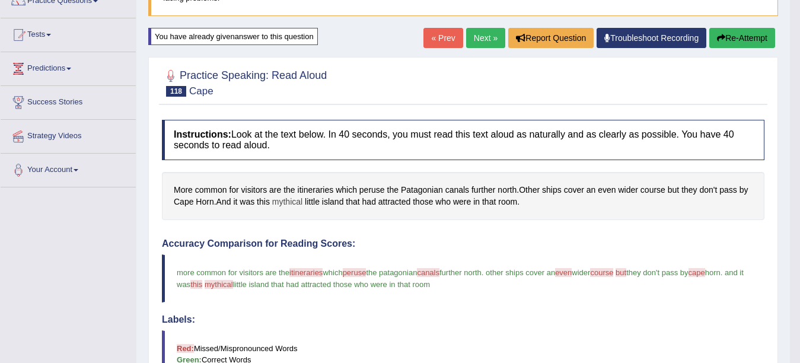
click at [293, 199] on span "mythical" at bounding box center [287, 202] width 30 height 12
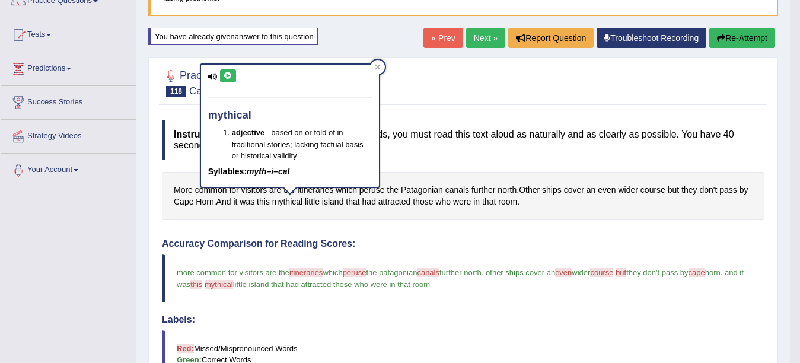
click at [231, 77] on icon at bounding box center [227, 75] width 9 height 7
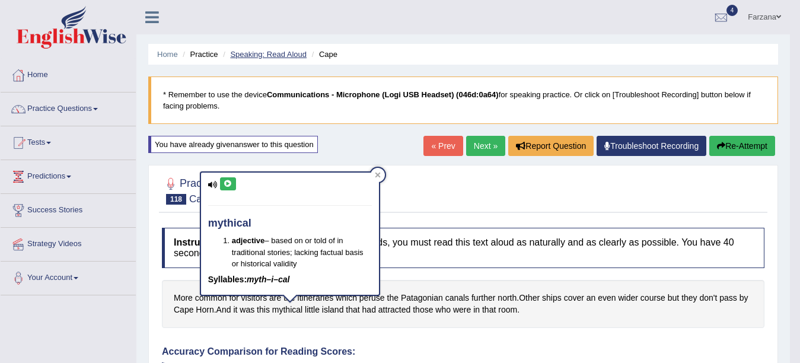
click at [276, 52] on link "Speaking: Read Aloud" at bounding box center [268, 54] width 76 height 9
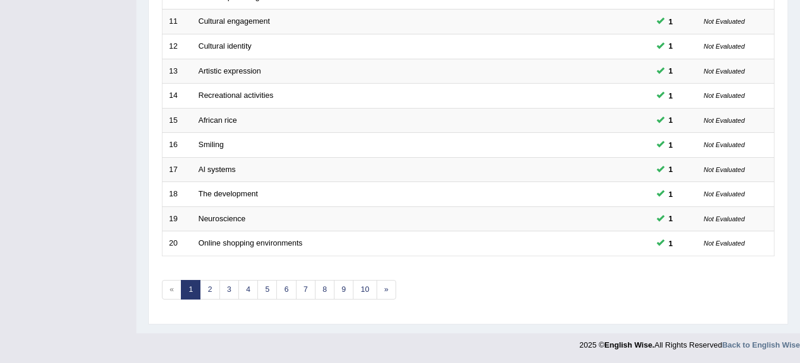
scroll to position [422, 0]
click at [285, 288] on link "6" at bounding box center [286, 290] width 20 height 20
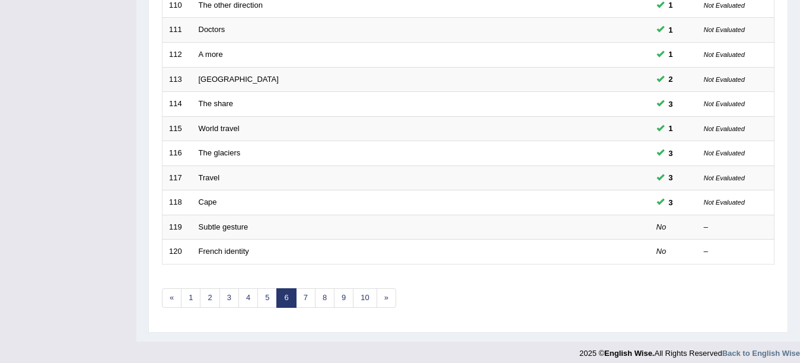
scroll to position [419, 0]
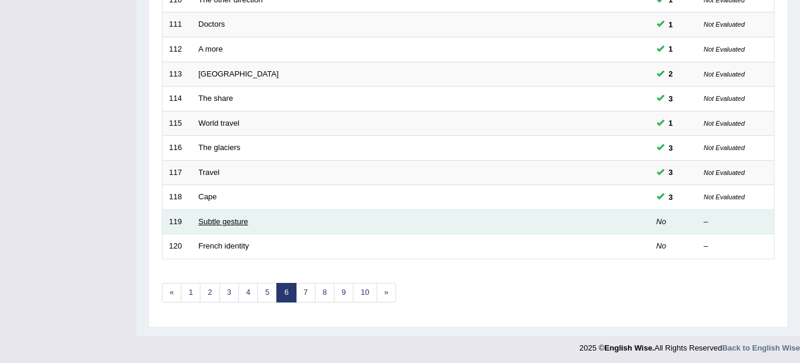
click at [221, 223] on link "Subtle gesture" at bounding box center [224, 221] width 50 height 9
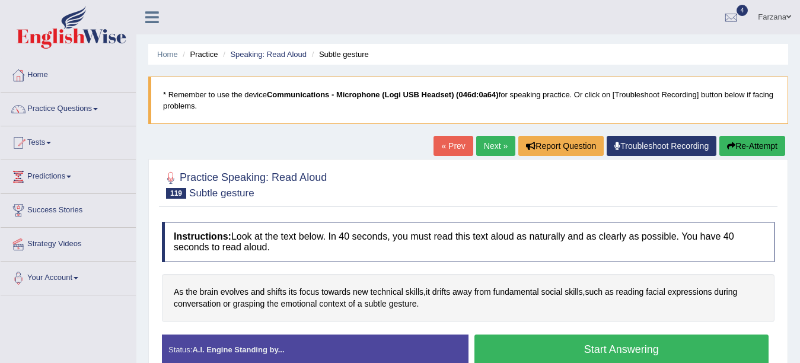
click at [548, 354] on button "Start Answering" at bounding box center [621, 349] width 295 height 30
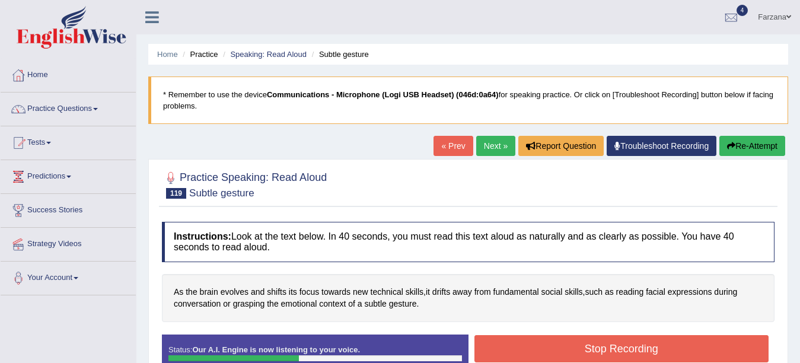
click at [548, 354] on button "Stop Recording" at bounding box center [621, 348] width 295 height 27
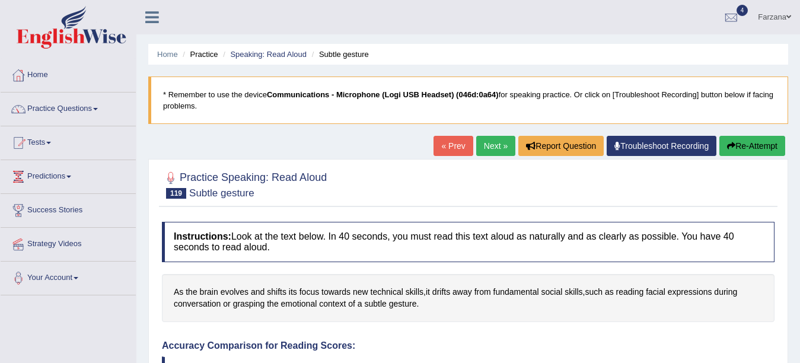
click at [407, 305] on div "Updating answer..." at bounding box center [400, 181] width 800 height 363
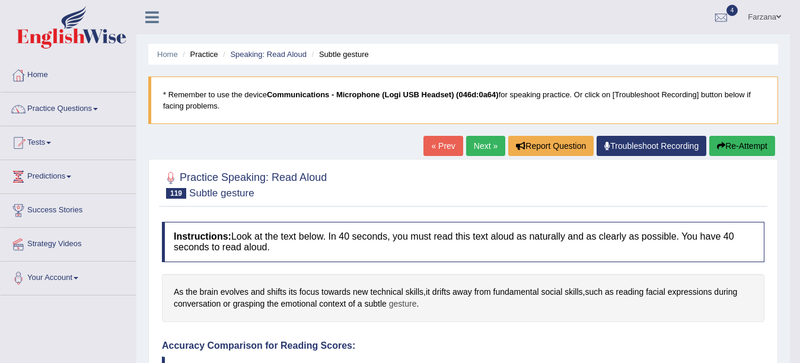
click at [394, 300] on span "gesture" at bounding box center [403, 304] width 28 height 12
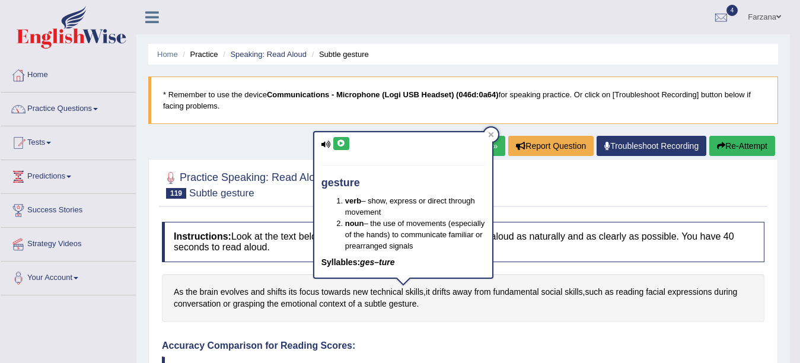
click at [338, 145] on icon at bounding box center [341, 143] width 9 height 7
click at [746, 137] on button "Re-Attempt" at bounding box center [742, 146] width 66 height 20
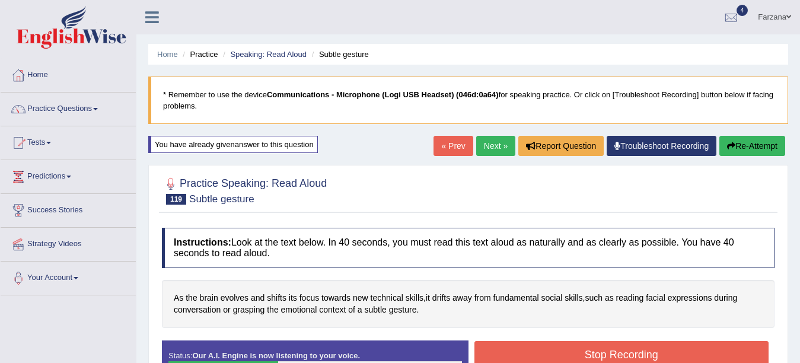
click at [594, 354] on button "Stop Recording" at bounding box center [621, 354] width 295 height 27
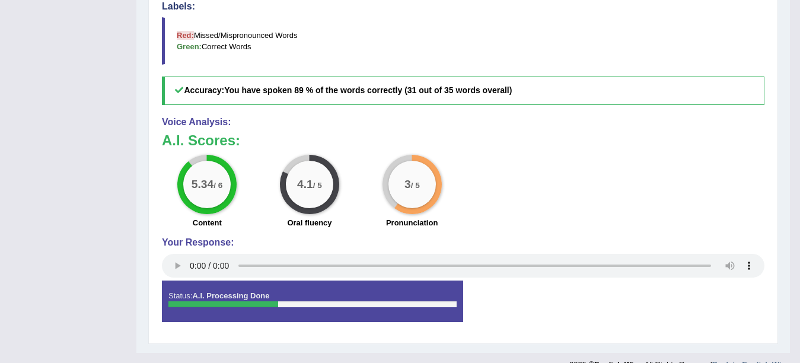
scroll to position [427, 0]
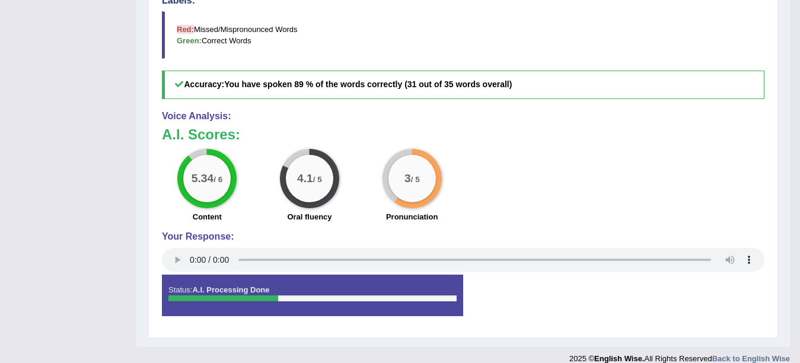
click at [222, 212] on div "Voice Analysis: A.I. Scores: 5.34 / 6 Content 4.1 / 5 Oral fluency 3 / 5 Pronun…" at bounding box center [463, 193] width 602 height 164
drag, startPoint x: 798, startPoint y: 222, endPoint x: 797, endPoint y: 203, distance: 19.1
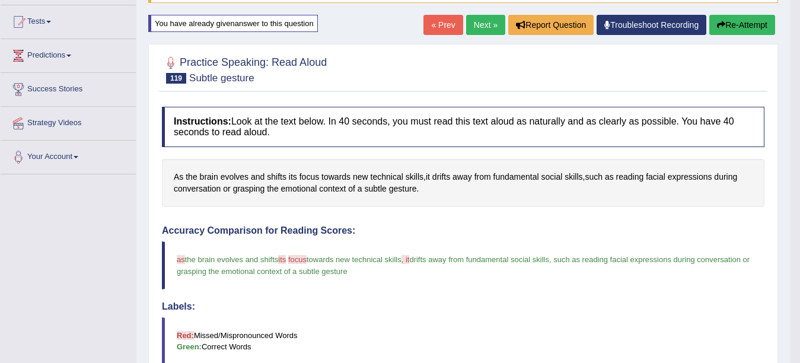
scroll to position [0, 0]
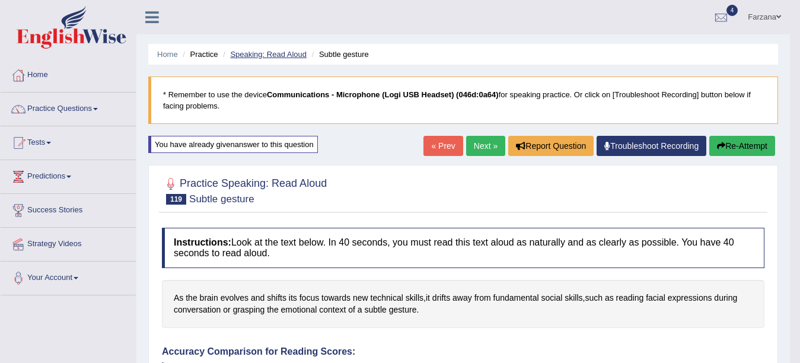
click at [297, 57] on link "Speaking: Read Aloud" at bounding box center [268, 54] width 76 height 9
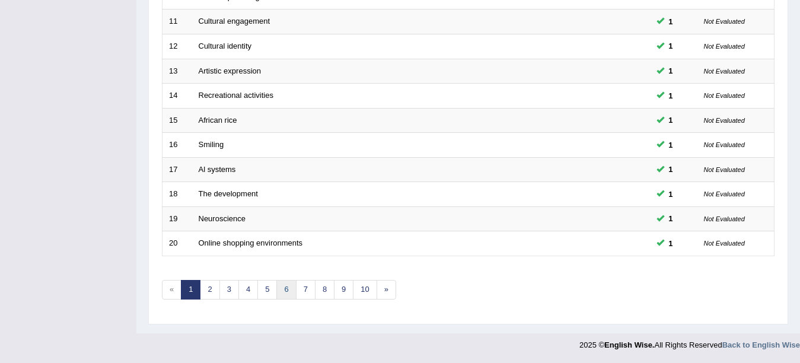
click at [281, 291] on link "6" at bounding box center [286, 290] width 20 height 20
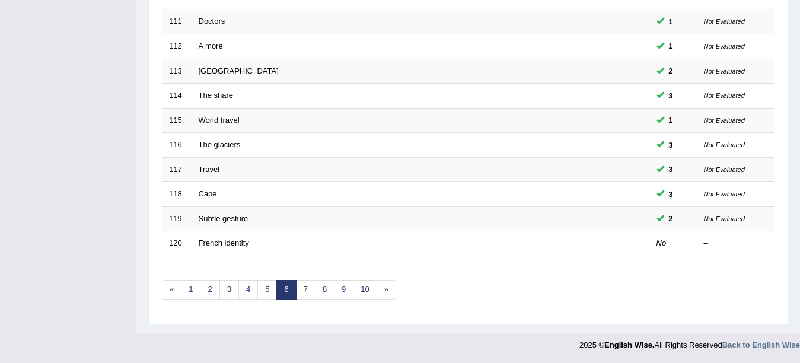
scroll to position [422, 0]
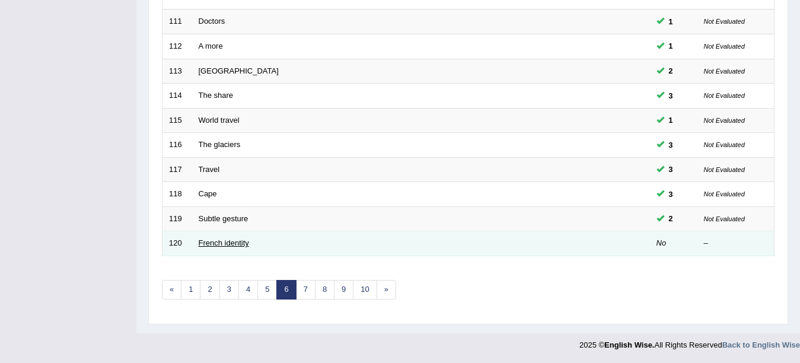
click at [210, 241] on link "French identity" at bounding box center [224, 242] width 50 height 9
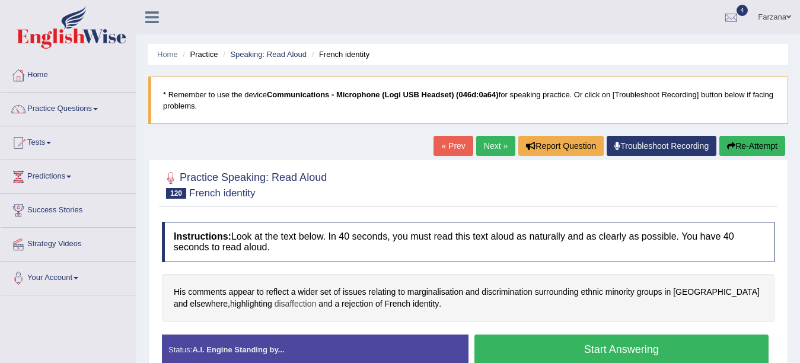
click at [274, 306] on span "disaffection" at bounding box center [295, 304] width 42 height 12
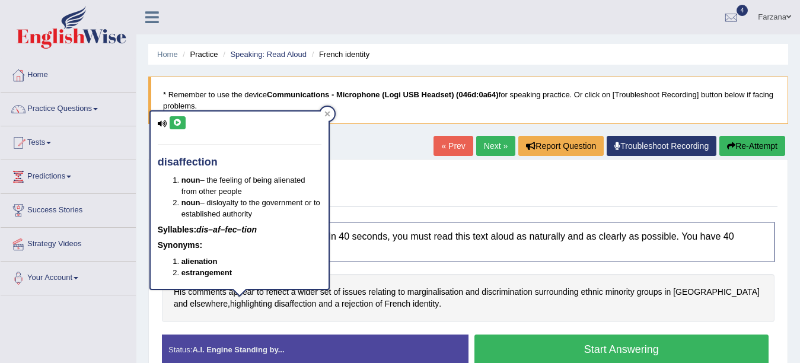
click at [175, 122] on icon at bounding box center [177, 122] width 9 height 7
click at [398, 319] on div "His comments appear to reflect a wider set of issues relating to marginalisatio…" at bounding box center [468, 298] width 612 height 48
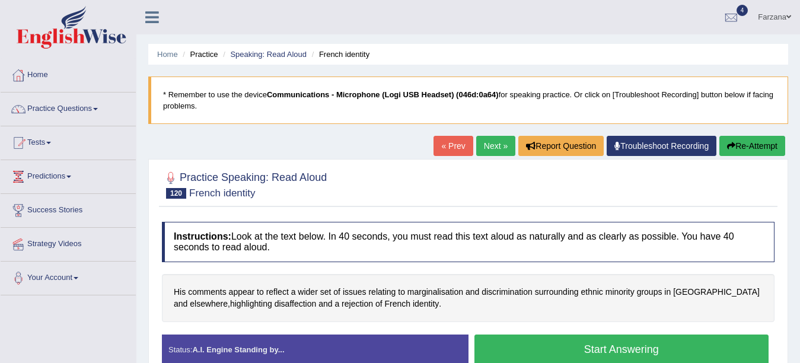
click at [509, 353] on button "Start Answering" at bounding box center [621, 349] width 295 height 30
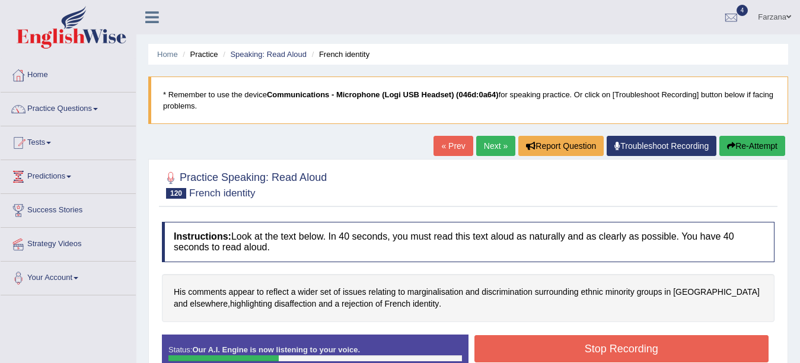
click at [509, 353] on button "Stop Recording" at bounding box center [621, 348] width 295 height 27
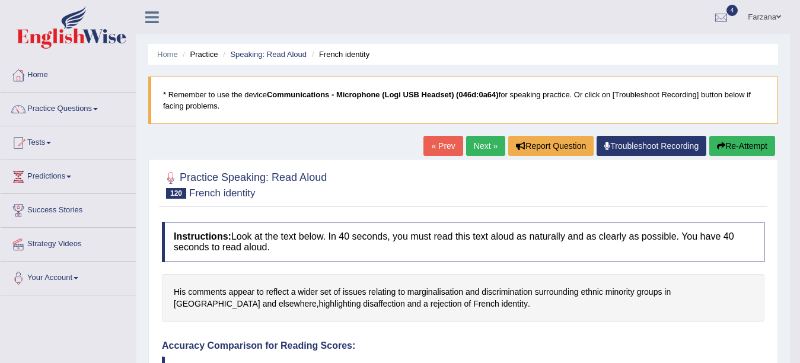
click at [739, 138] on button "Re-Attempt" at bounding box center [742, 146] width 66 height 20
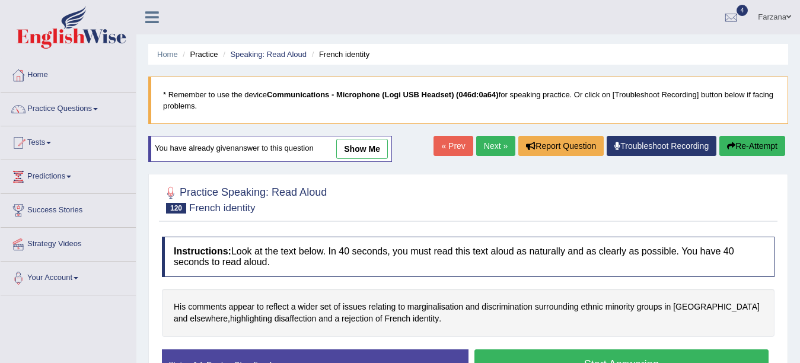
click at [541, 354] on button "Start Answering" at bounding box center [621, 364] width 295 height 30
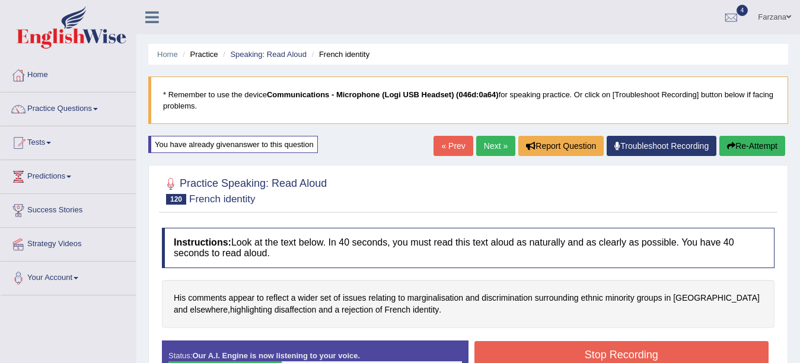
click at [541, 354] on button "Stop Recording" at bounding box center [621, 354] width 295 height 27
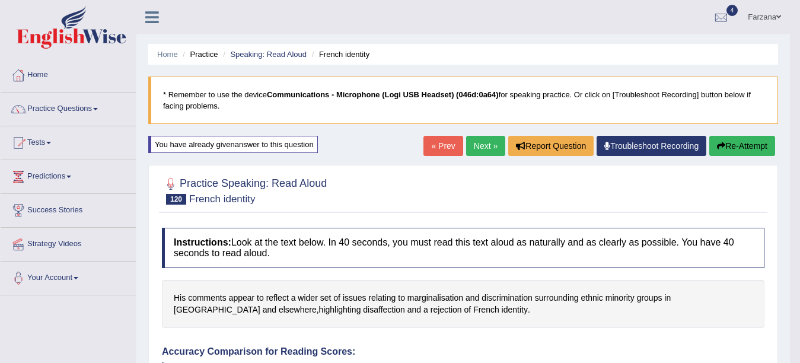
click at [753, 151] on button "Re-Attempt" at bounding box center [742, 146] width 66 height 20
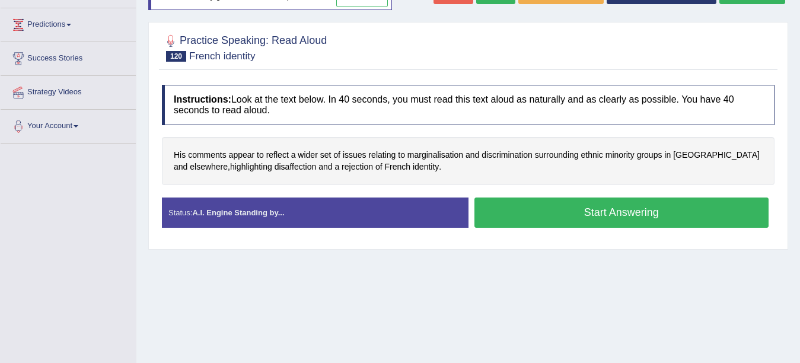
click at [555, 204] on button "Start Answering" at bounding box center [621, 212] width 295 height 30
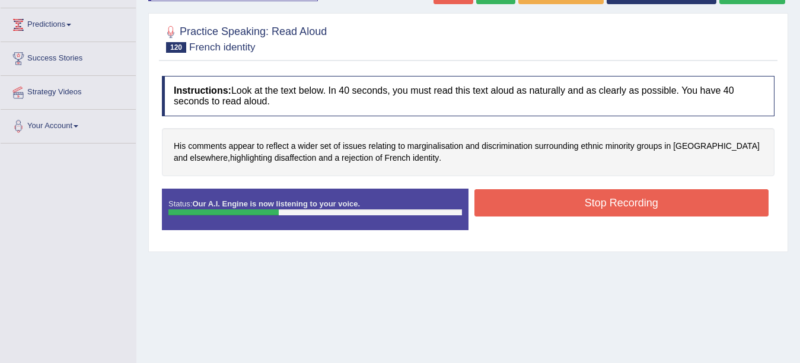
click at [555, 204] on button "Stop Recording" at bounding box center [621, 202] width 295 height 27
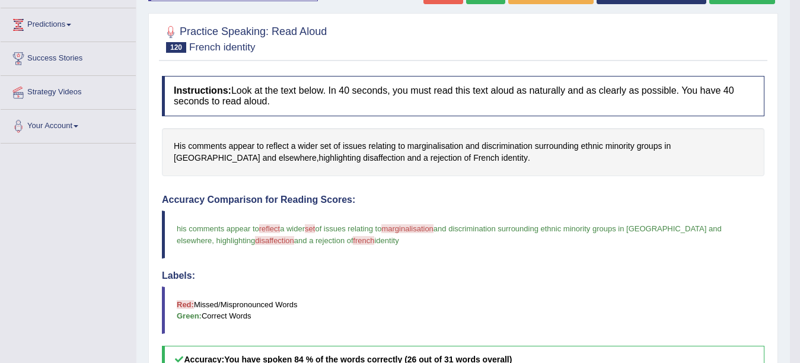
click at [464, 156] on span "of" at bounding box center [467, 158] width 7 height 12
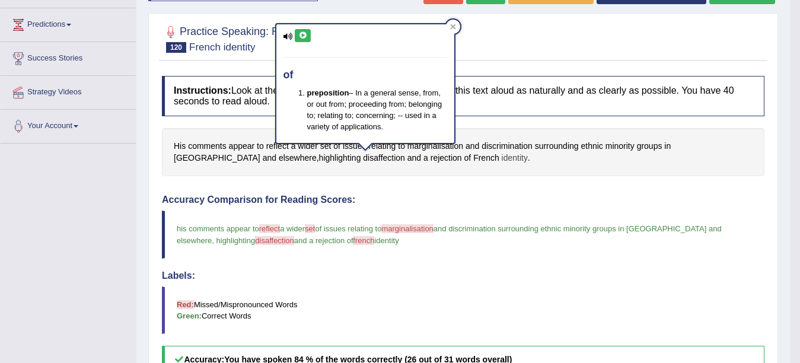
click at [501, 160] on span "identity" at bounding box center [514, 158] width 26 height 12
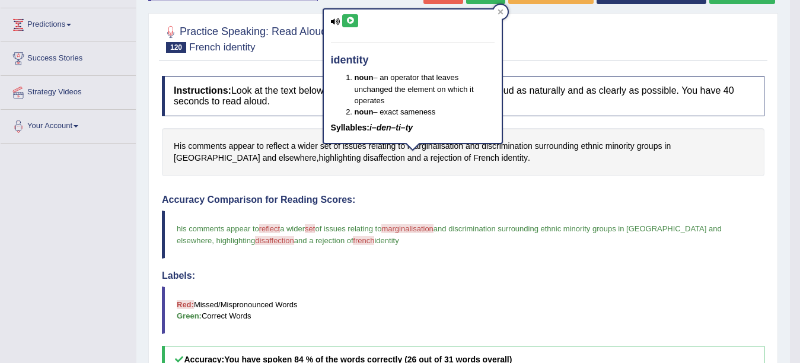
click at [346, 23] on icon at bounding box center [350, 20] width 9 height 7
click at [369, 170] on div "His comments appear to reflect a wider set of issues relating to marginalisatio…" at bounding box center [463, 152] width 602 height 48
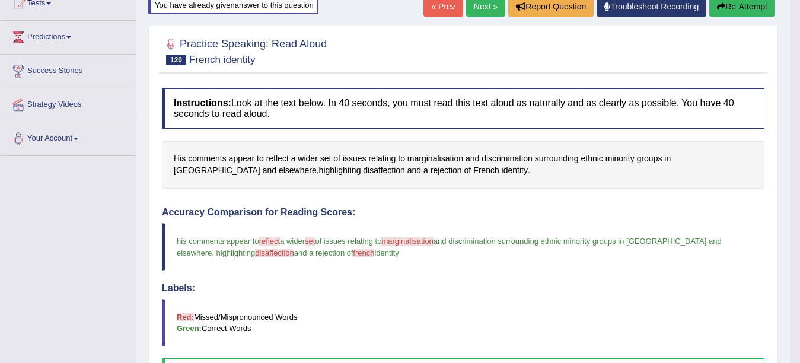
scroll to position [136, 0]
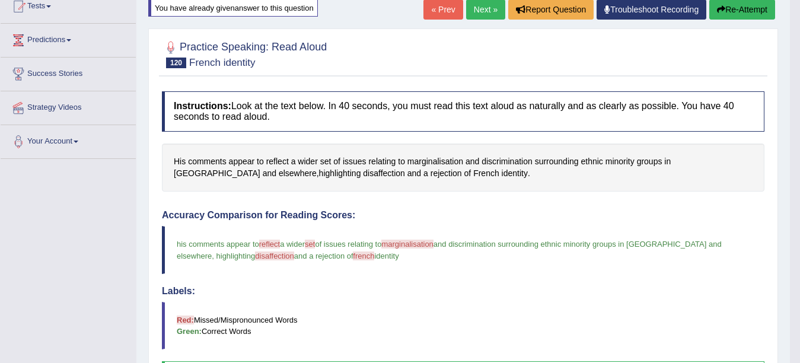
click at [755, 11] on button "Re-Attempt" at bounding box center [742, 9] width 66 height 20
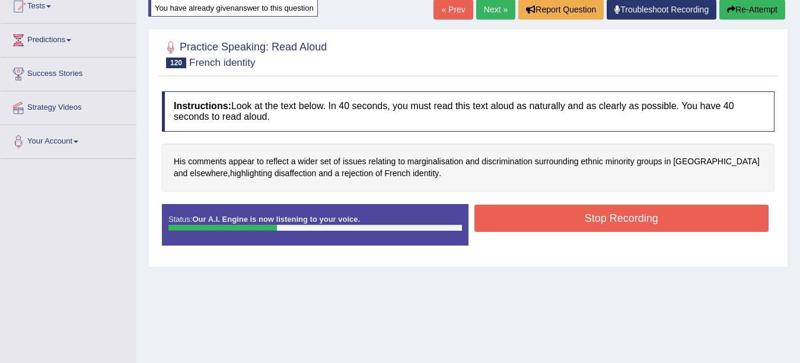
click at [596, 213] on button "Stop Recording" at bounding box center [621, 217] width 295 height 27
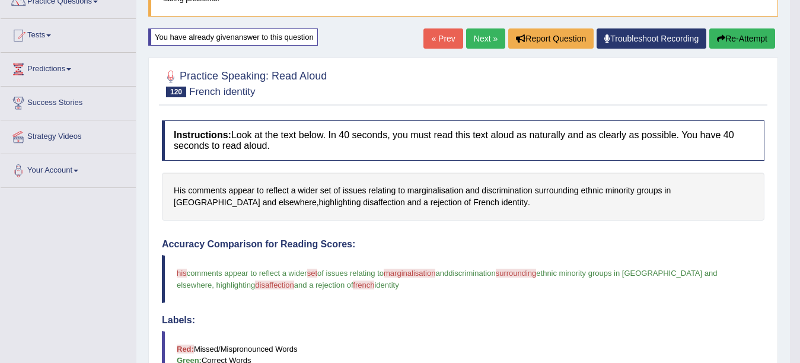
scroll to position [85, 0]
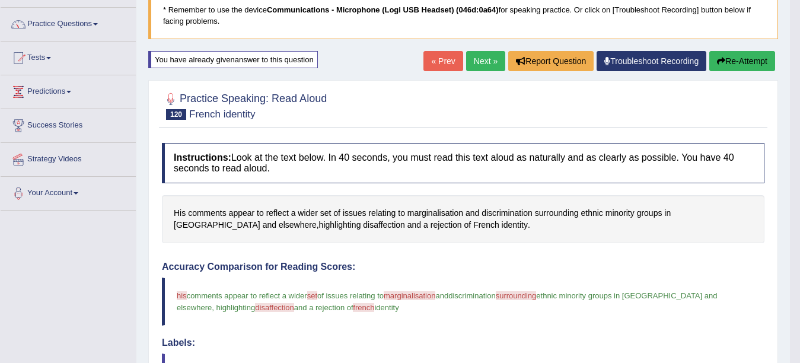
click at [760, 59] on button "Re-Attempt" at bounding box center [742, 61] width 66 height 20
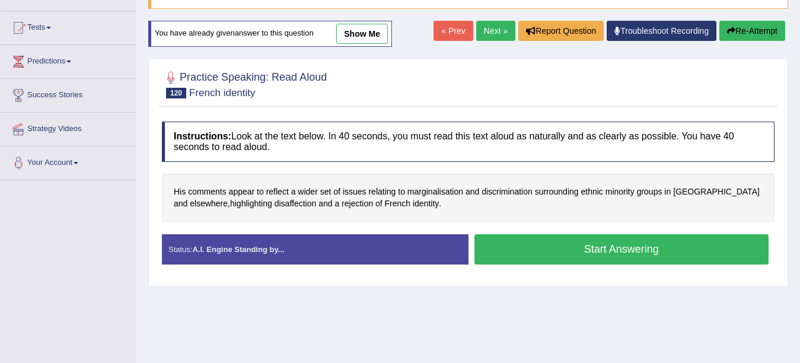
click at [567, 243] on button "Start Answering" at bounding box center [621, 249] width 295 height 30
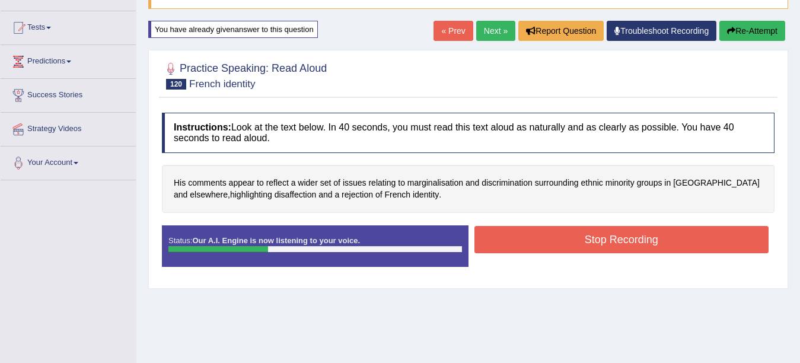
click at [567, 243] on button "Stop Recording" at bounding box center [621, 239] width 295 height 27
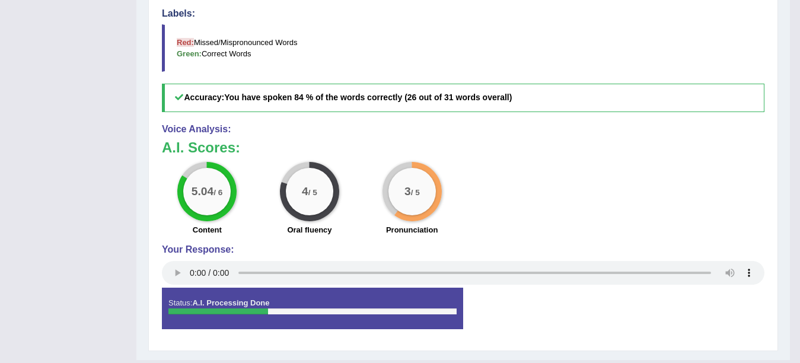
scroll to position [115, 0]
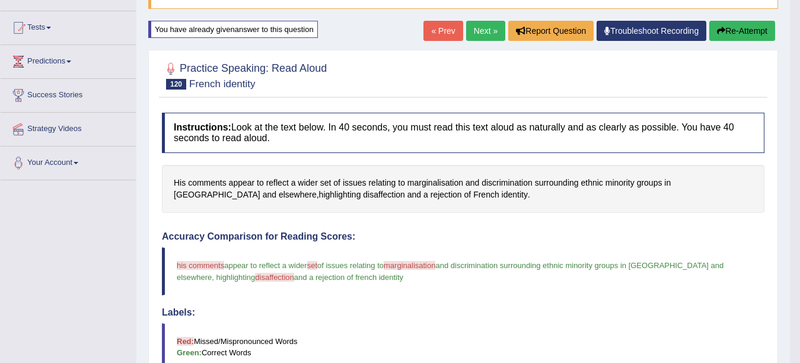
drag, startPoint x: 790, startPoint y: 202, endPoint x: 803, endPoint y: 194, distance: 15.4
click at [799, 194] on html "Toggle navigation Home Practice Questions Speaking Practice Read Aloud Repeat S…" at bounding box center [400, 66] width 800 height 363
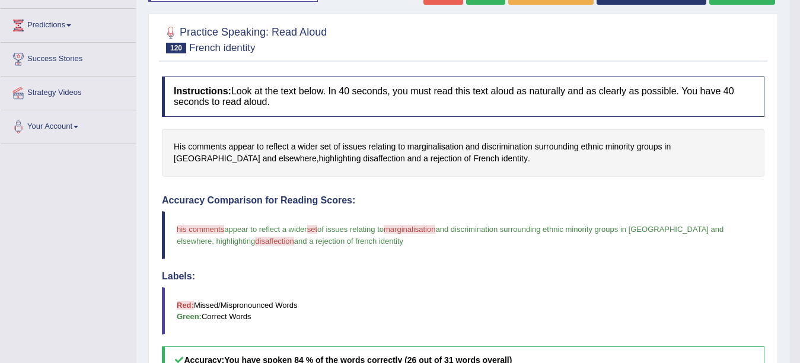
scroll to position [0, 0]
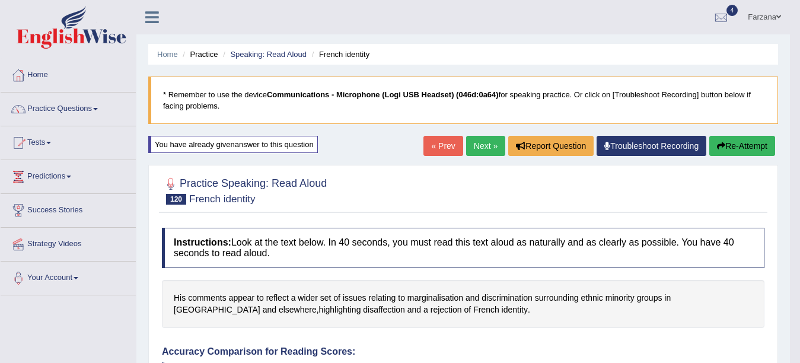
click at [743, 142] on button "Re-Attempt" at bounding box center [742, 146] width 66 height 20
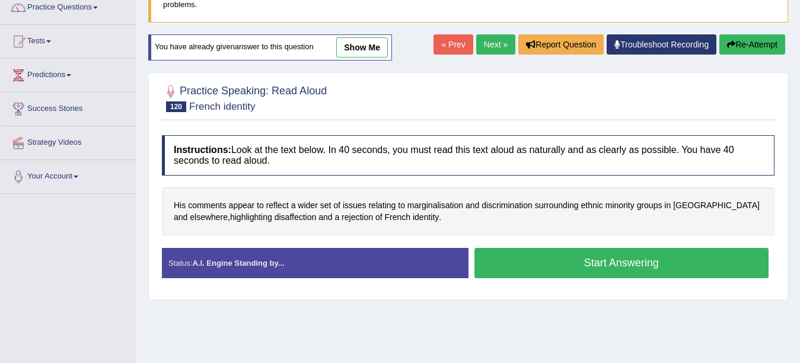
click at [597, 261] on button "Start Answering" at bounding box center [621, 263] width 295 height 30
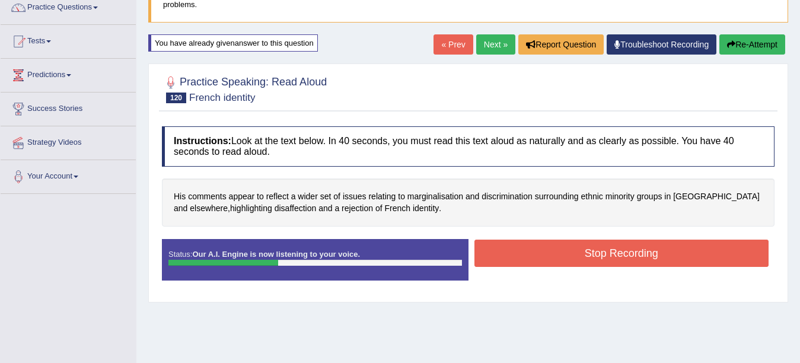
click at [597, 261] on button "Stop Recording" at bounding box center [621, 252] width 295 height 27
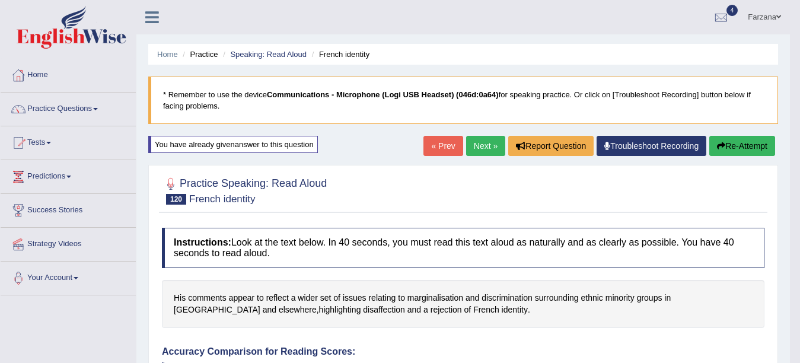
click at [730, 144] on button "Re-Attempt" at bounding box center [742, 146] width 66 height 20
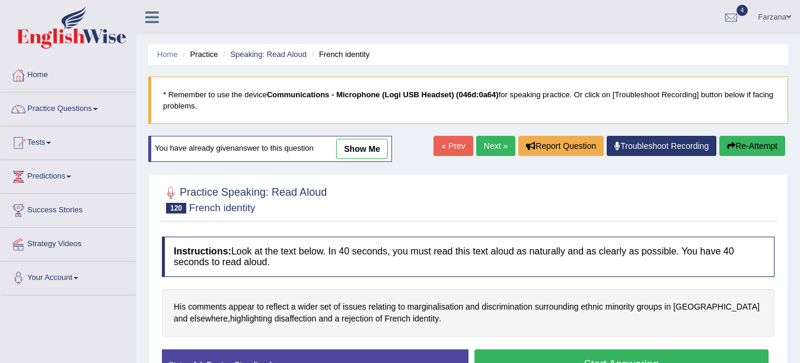
click at [516, 356] on button "Start Answering" at bounding box center [621, 364] width 295 height 30
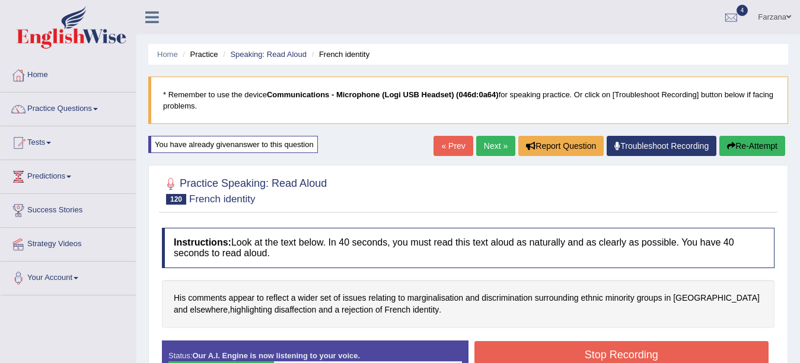
click at [516, 356] on button "Stop Recording" at bounding box center [621, 354] width 295 height 27
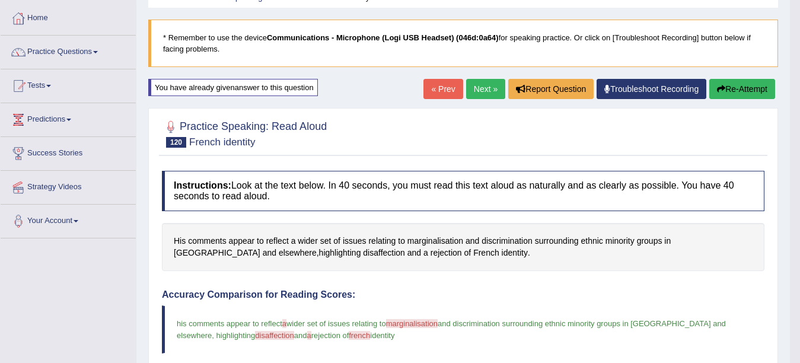
scroll to position [71, 0]
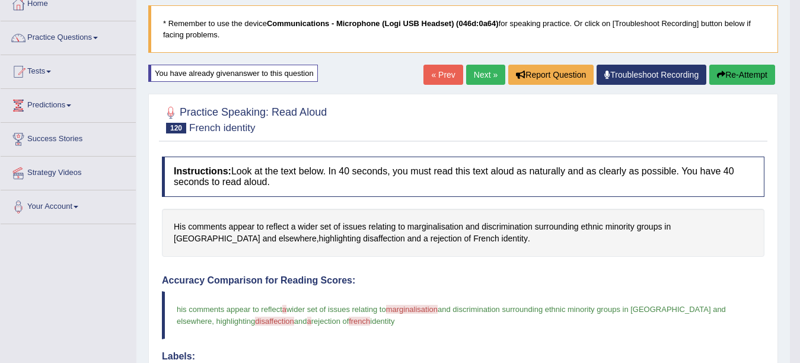
drag, startPoint x: 809, startPoint y: 153, endPoint x: 809, endPoint y: 187, distance: 34.4
click at [473, 239] on span "French" at bounding box center [486, 238] width 26 height 12
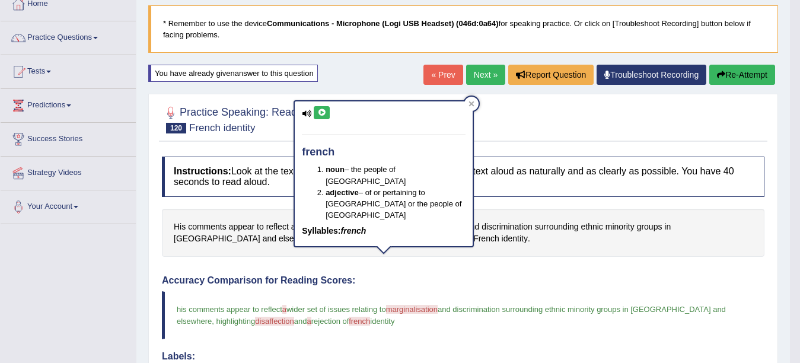
click at [319, 111] on icon at bounding box center [321, 112] width 9 height 7
click at [492, 245] on div "His comments appear to reflect a wider set of issues relating to marginalisatio…" at bounding box center [463, 233] width 602 height 48
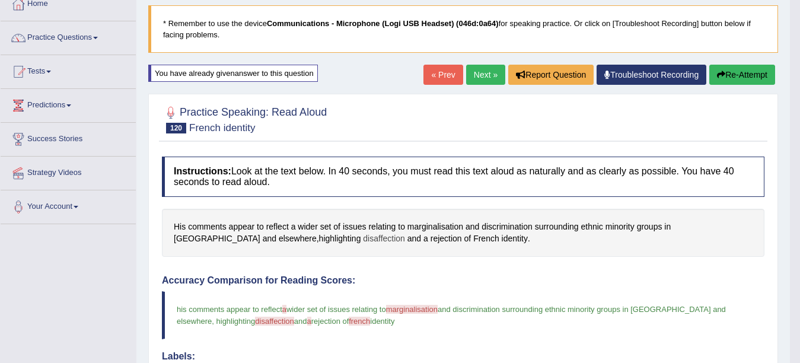
click at [363, 238] on span "disaffection" at bounding box center [384, 238] width 42 height 12
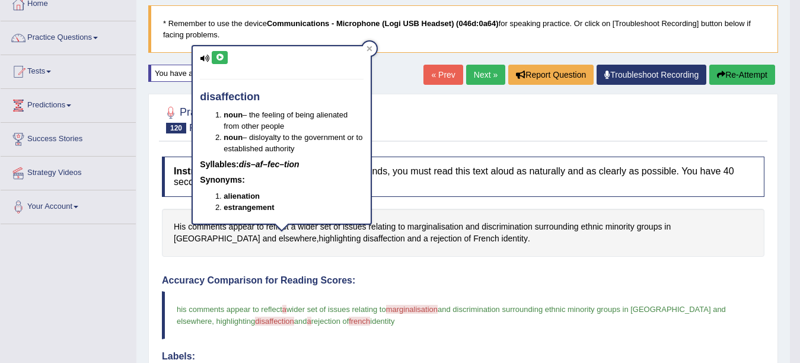
click at [215, 59] on icon at bounding box center [219, 57] width 9 height 7
click at [453, 226] on span "marginalisation" at bounding box center [435, 227] width 56 height 12
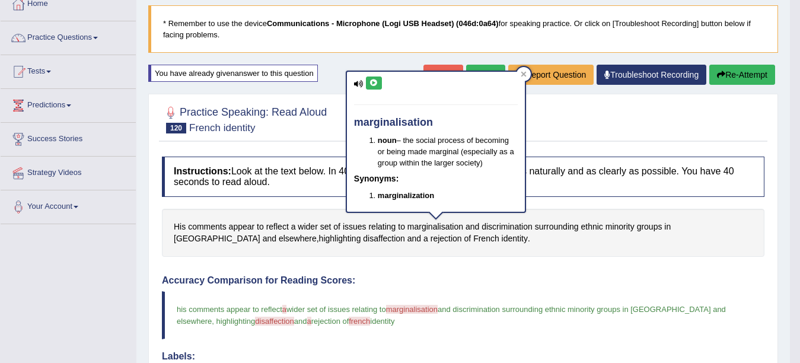
click at [372, 83] on icon at bounding box center [373, 82] width 9 height 7
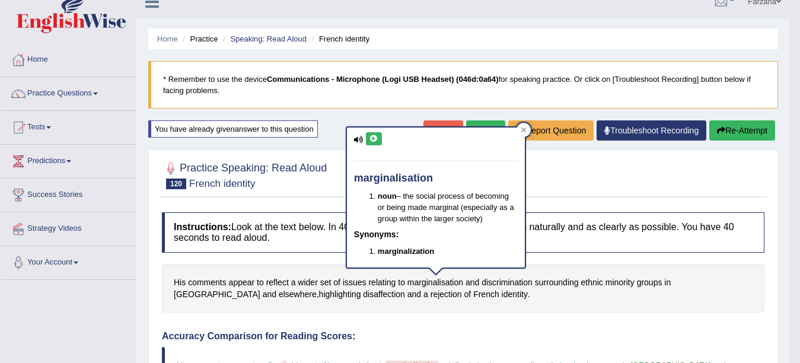
scroll to position [11, 0]
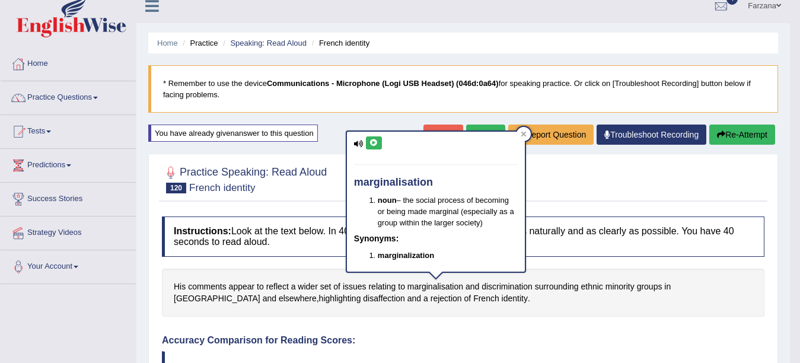
click at [747, 130] on button "Re-Attempt" at bounding box center [742, 134] width 66 height 20
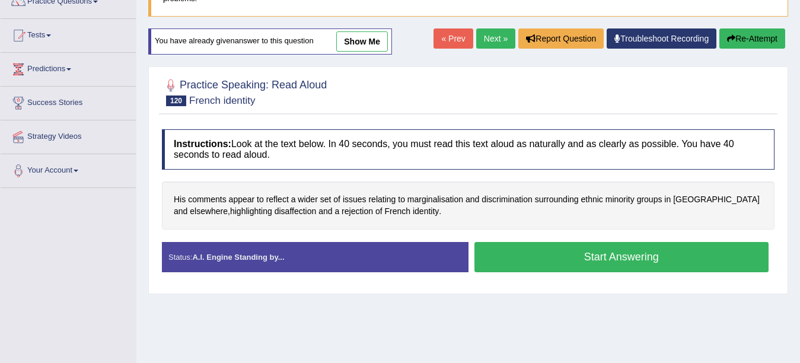
scroll to position [100, 0]
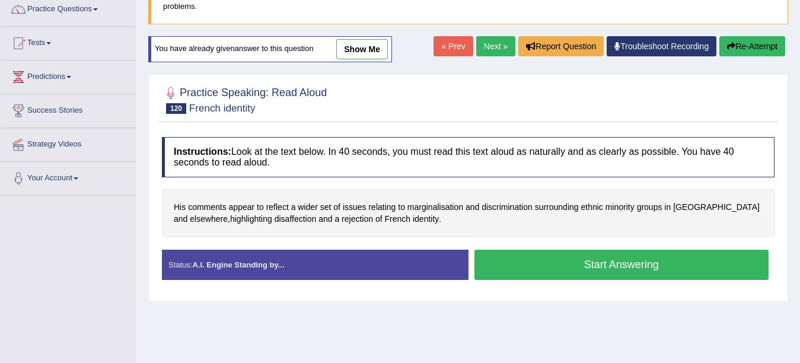
click at [630, 263] on button "Start Answering" at bounding box center [621, 265] width 295 height 30
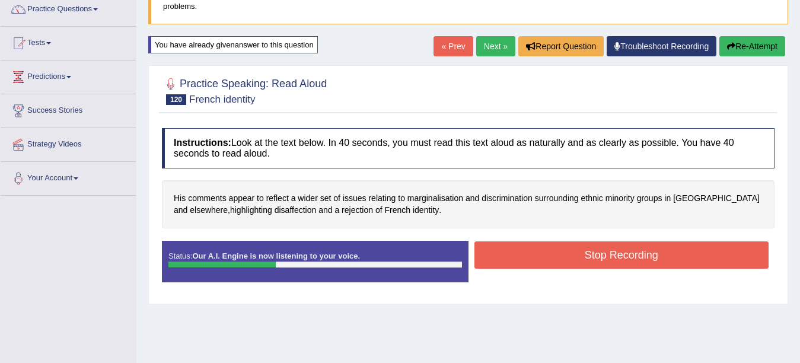
click at [630, 263] on button "Stop Recording" at bounding box center [621, 254] width 295 height 27
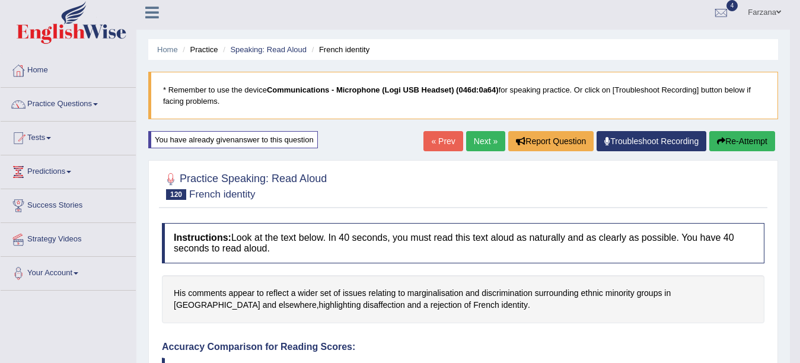
scroll to position [0, 0]
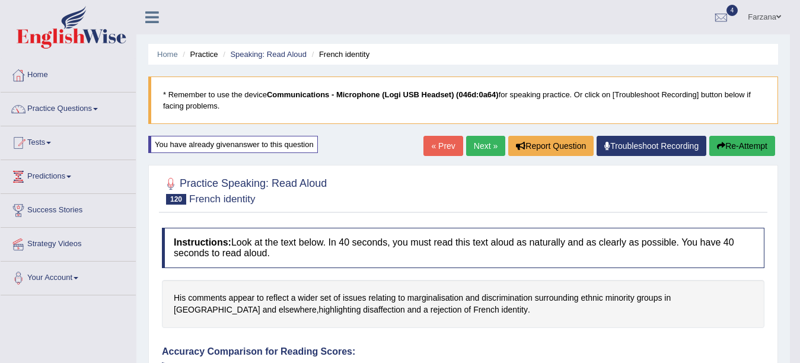
click at [628, 263] on h4 "Instructions: Look at the text below. In 40 seconds, you must read this text al…" at bounding box center [463, 248] width 602 height 40
click at [76, 106] on link "Practice Questions" at bounding box center [68, 107] width 135 height 30
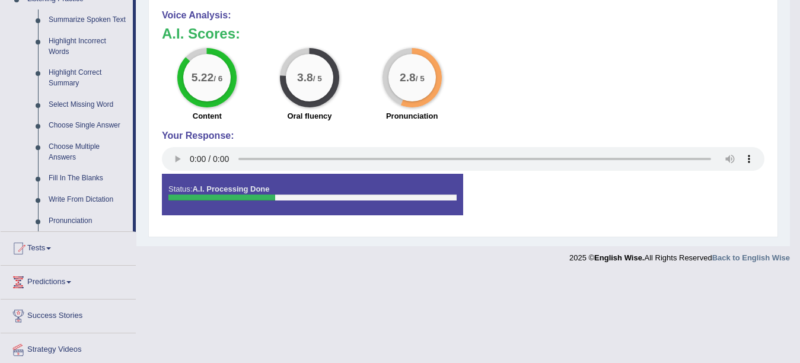
scroll to position [544, 0]
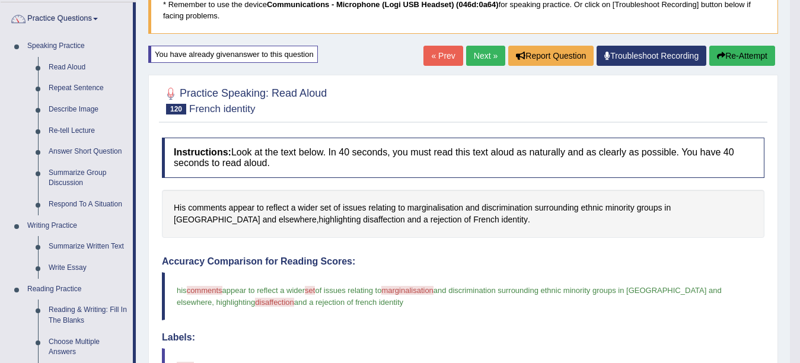
scroll to position [0, 0]
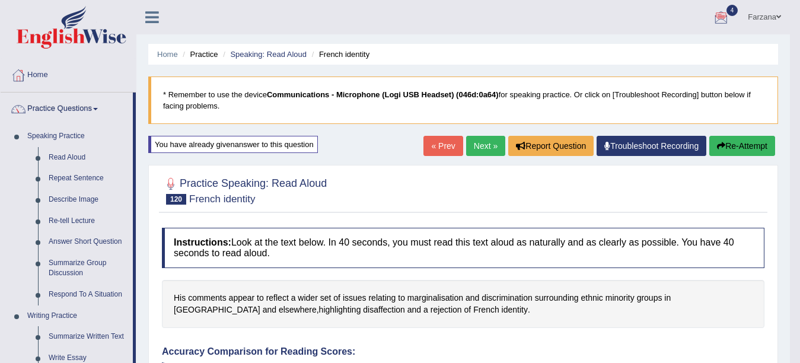
click at [756, 18] on link "Farzana" at bounding box center [764, 15] width 51 height 31
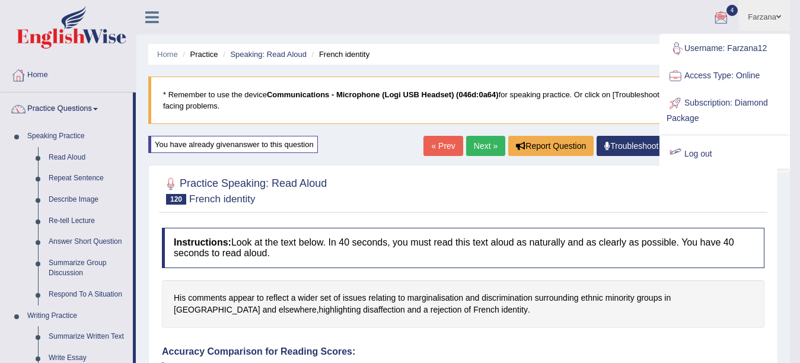
click at [642, 186] on div at bounding box center [463, 190] width 602 height 36
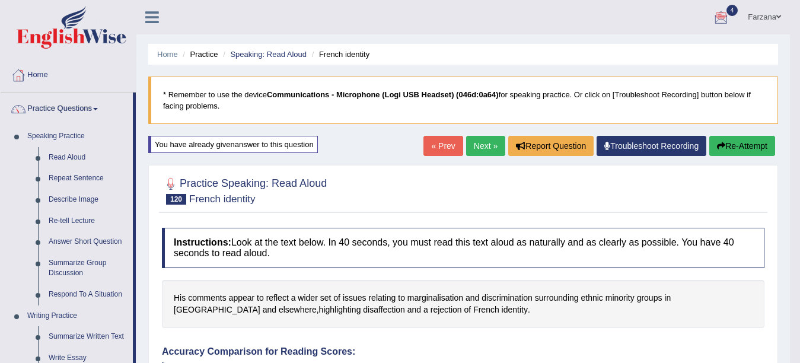
click at [642, 186] on div at bounding box center [463, 190] width 602 height 36
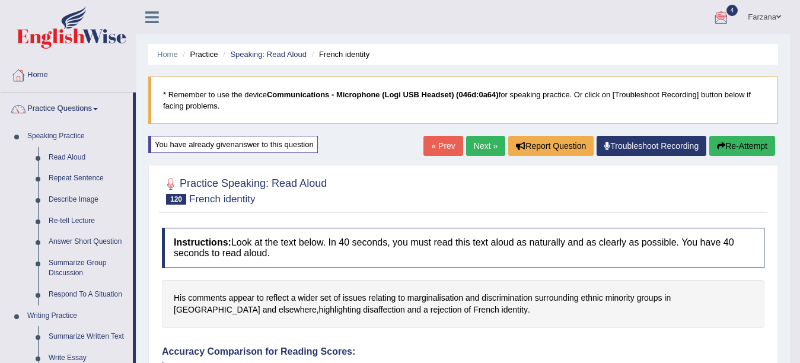
click at [642, 186] on div at bounding box center [463, 190] width 602 height 36
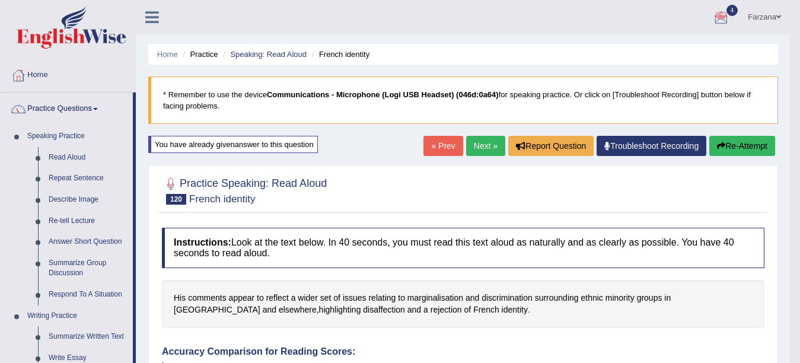
click at [768, 11] on link "Farzana" at bounding box center [764, 15] width 51 height 31
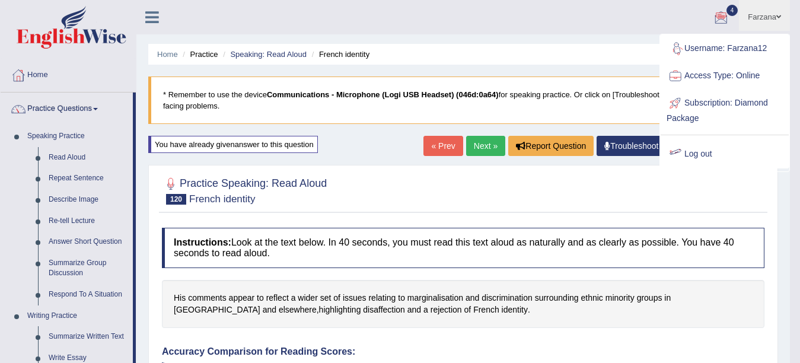
click at [575, 173] on div at bounding box center [463, 190] width 602 height 36
